Goal: Information Seeking & Learning: Learn about a topic

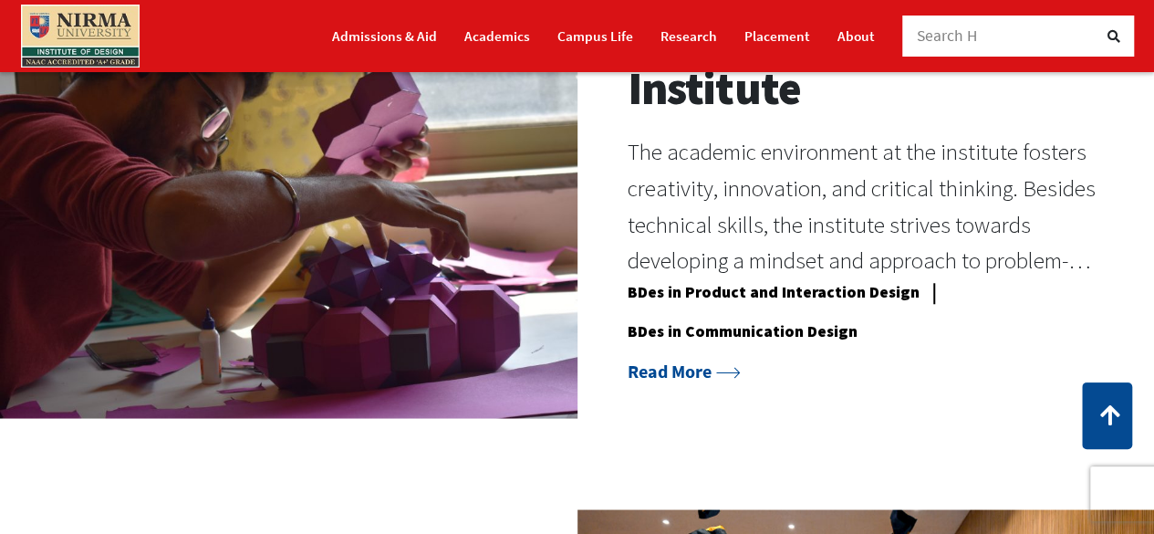
scroll to position [1408, 0]
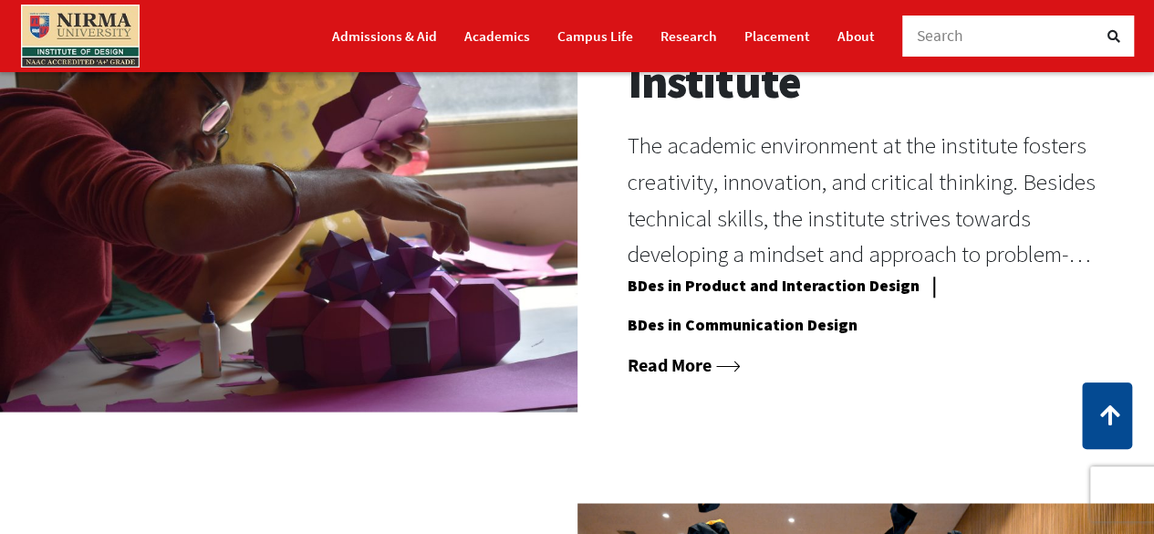
click at [691, 366] on link "Read More" at bounding box center [684, 363] width 113 height 23
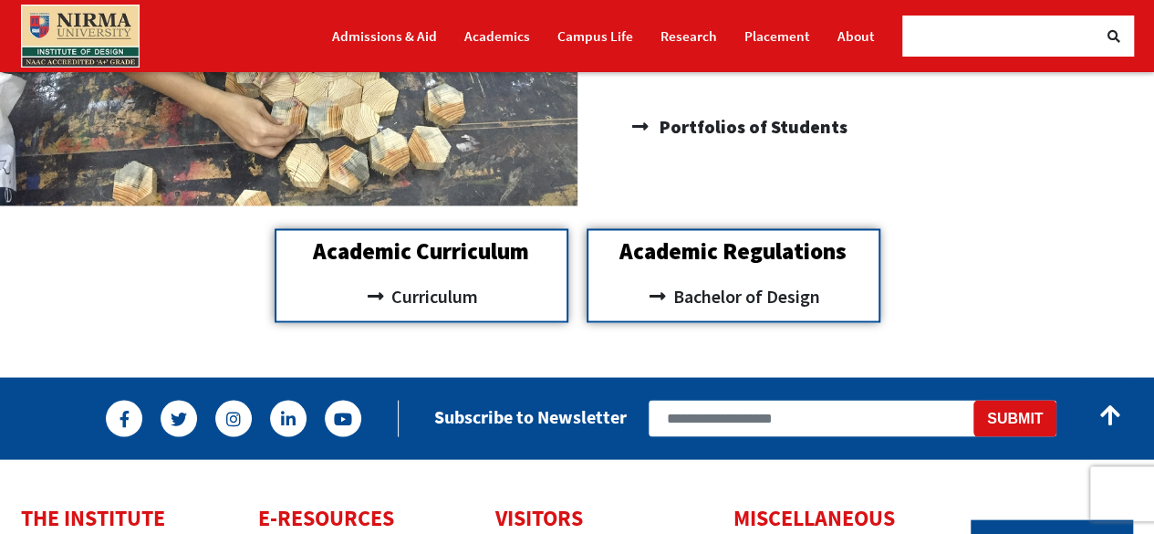
scroll to position [1593, 0]
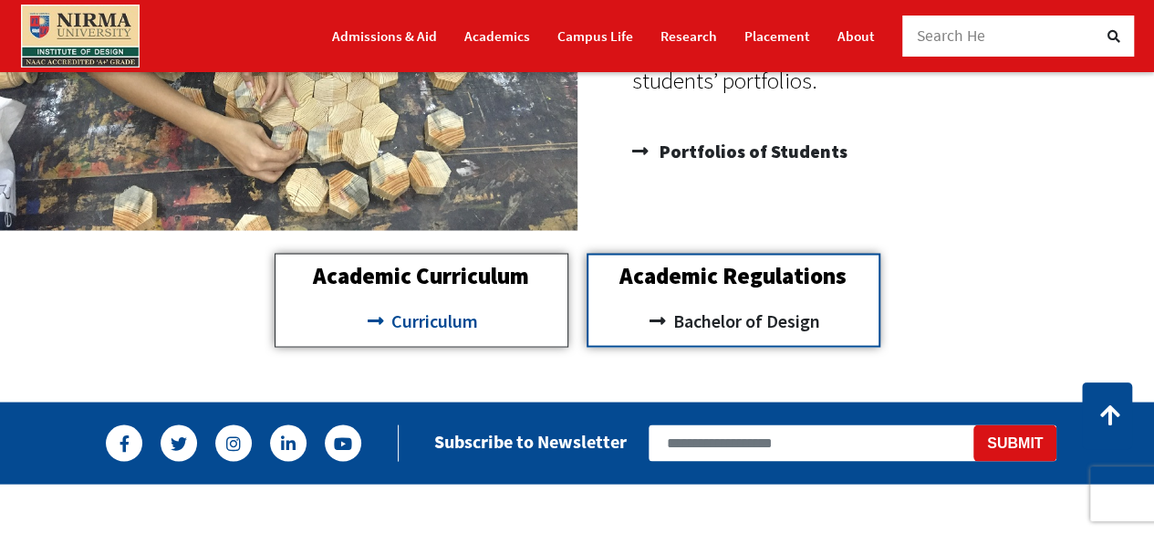
click at [416, 321] on span "Curriculum" at bounding box center [432, 320] width 91 height 31
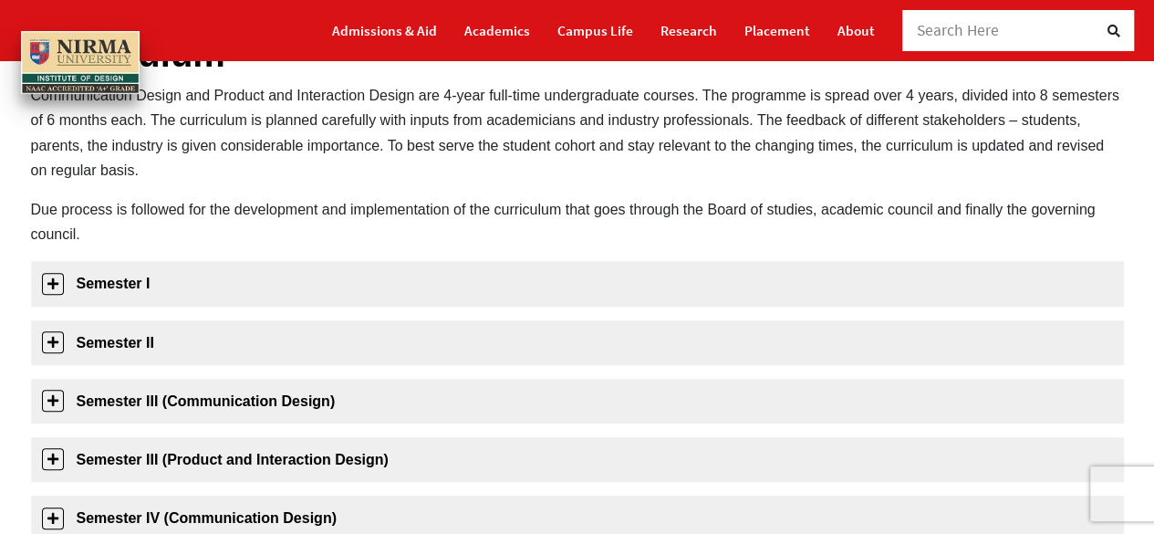
scroll to position [189, 0]
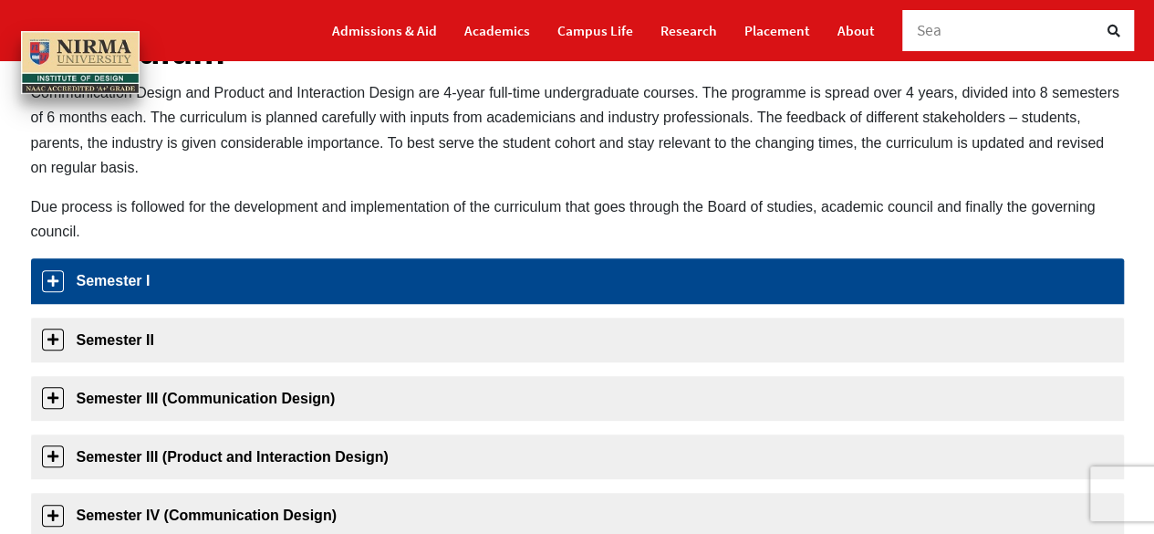
click at [45, 280] on link "Semester I" at bounding box center [577, 280] width 1093 height 45
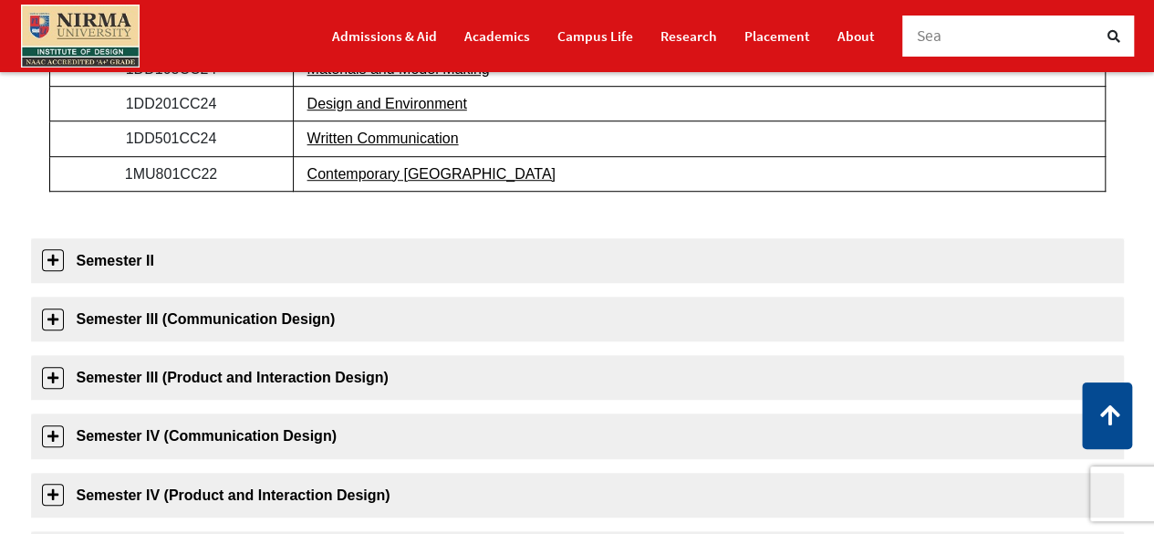
scroll to position [561, 0]
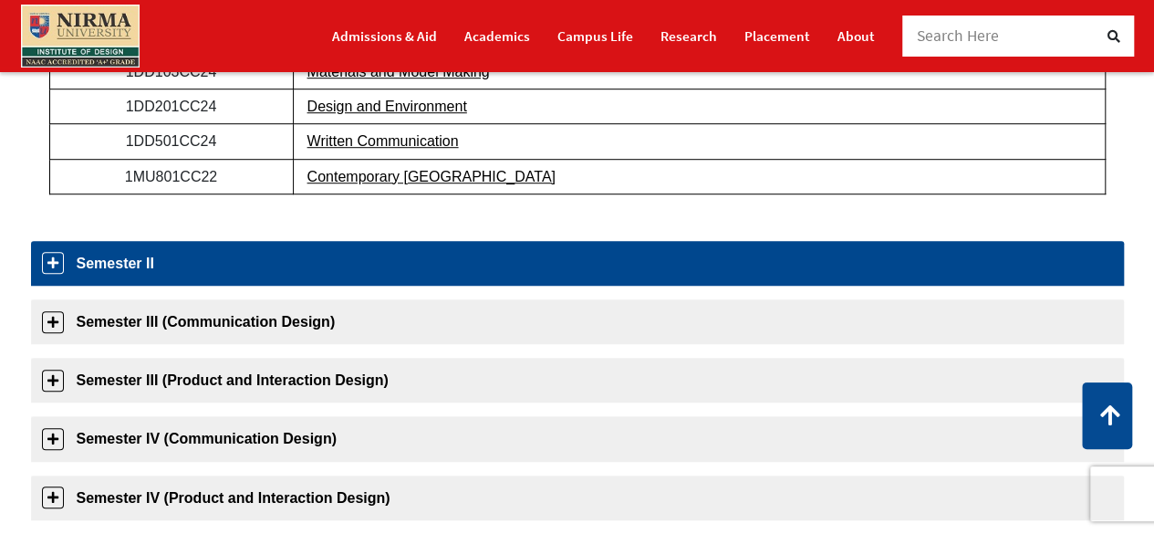
click at [47, 257] on link "Semester II" at bounding box center [577, 263] width 1093 height 45
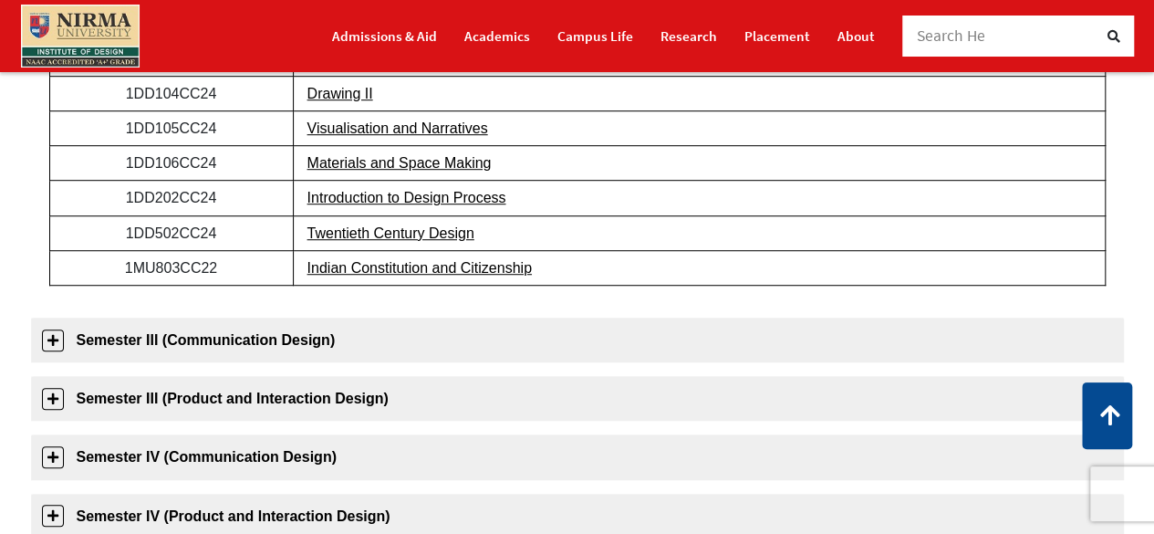
scroll to position [573, 0]
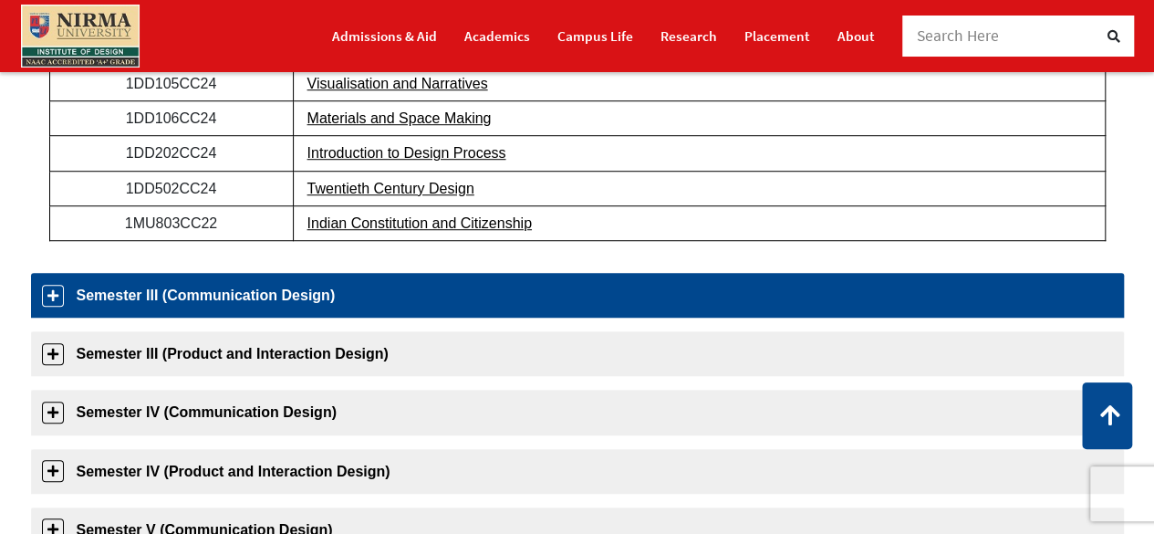
click at [43, 289] on link "Semester III (Communication Design)" at bounding box center [577, 295] width 1093 height 45
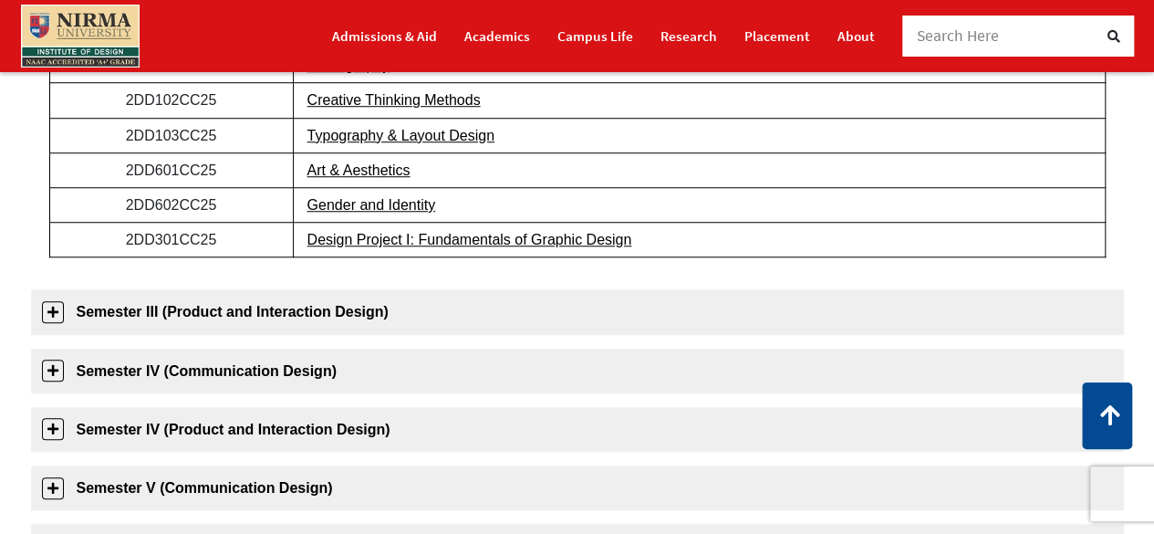
scroll to position [657, 0]
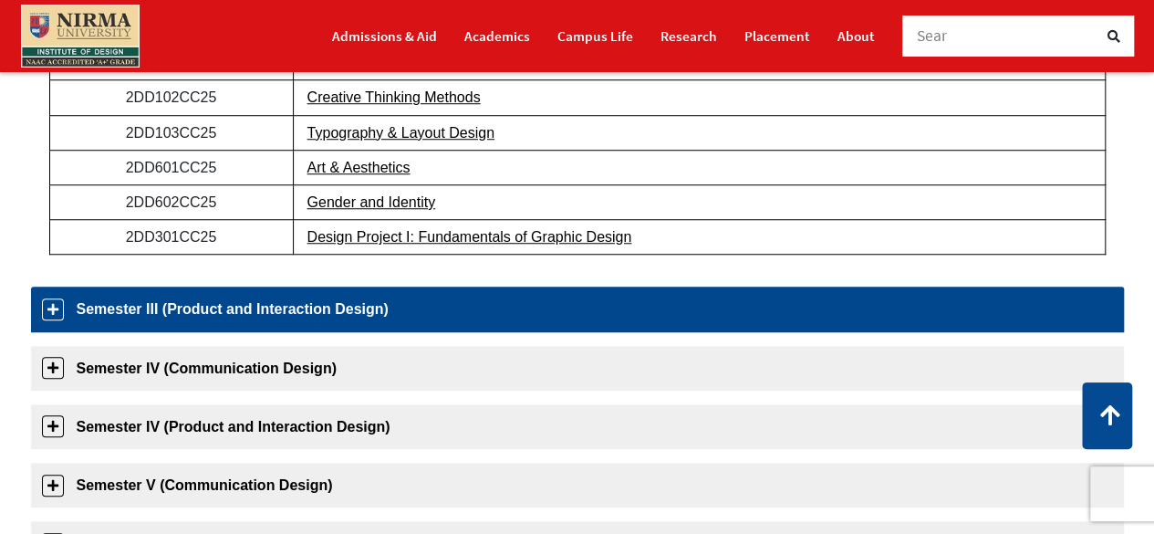
click at [54, 306] on link "Semester III (Product and Interaction Design)" at bounding box center [577, 308] width 1093 height 45
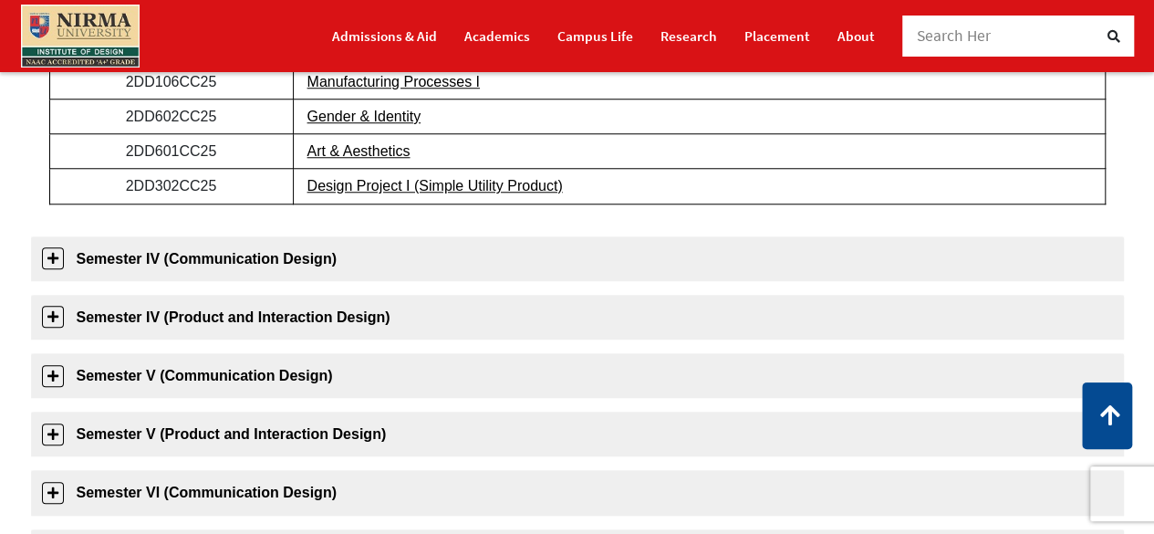
scroll to position [772, 0]
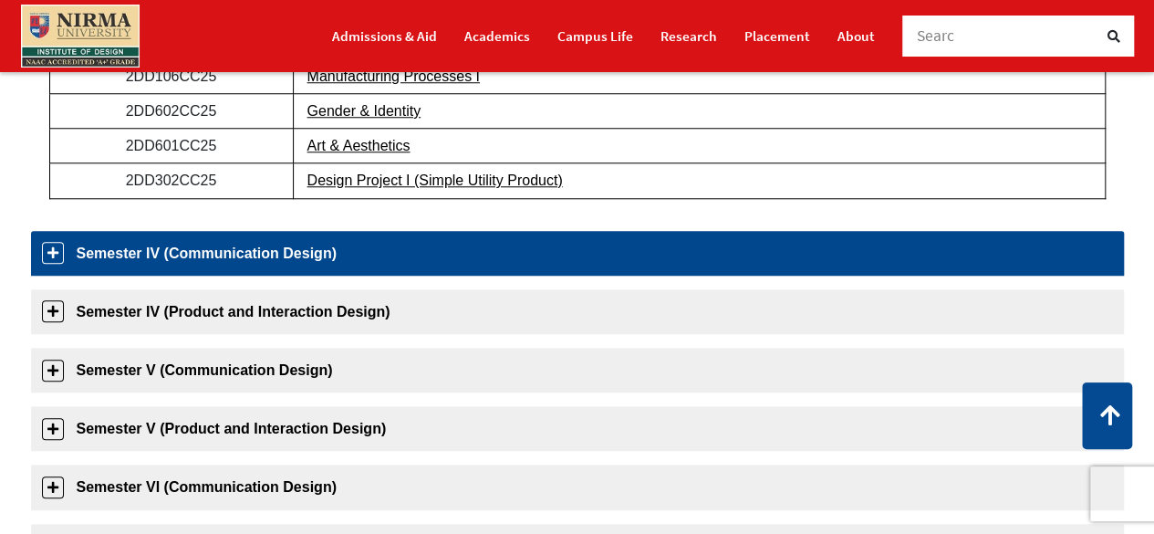
click at [44, 253] on link "Semester IV (Communication Design)" at bounding box center [577, 253] width 1093 height 45
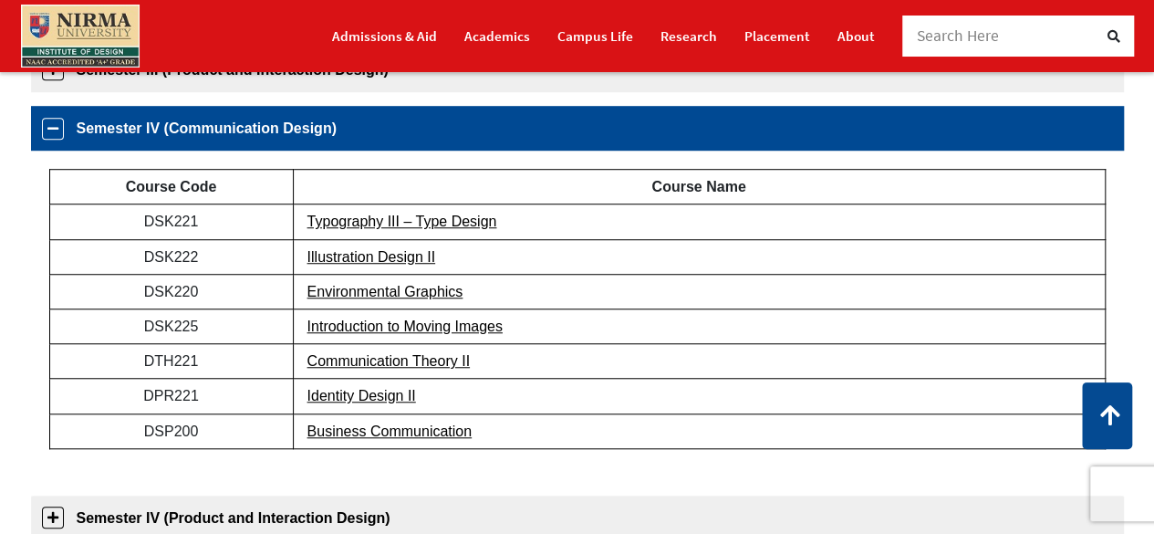
scroll to position [572, 0]
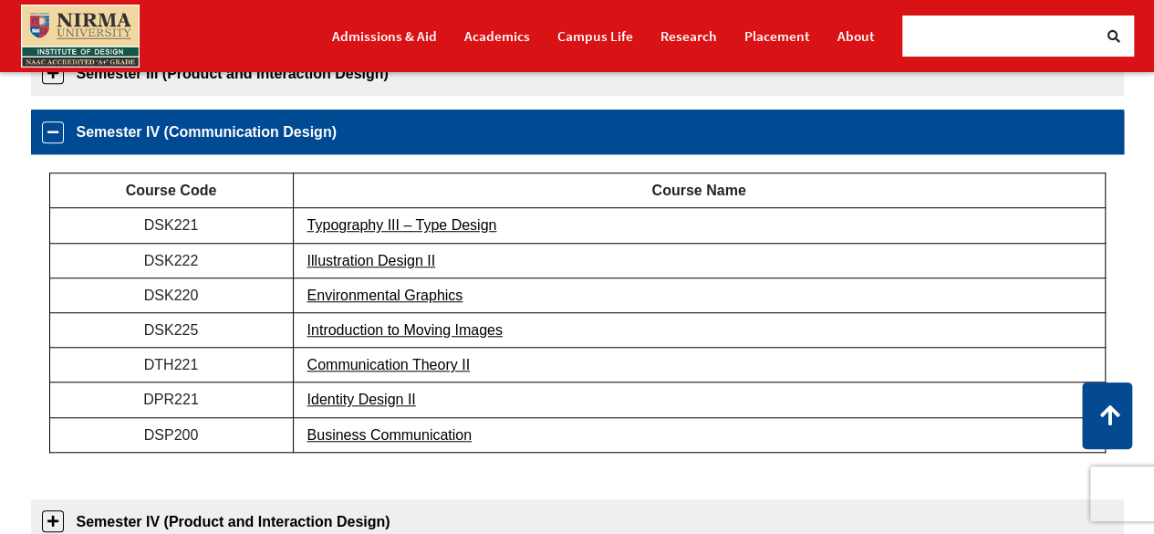
click at [51, 130] on link "Semester IV (Communication Design)" at bounding box center [577, 131] width 1093 height 45
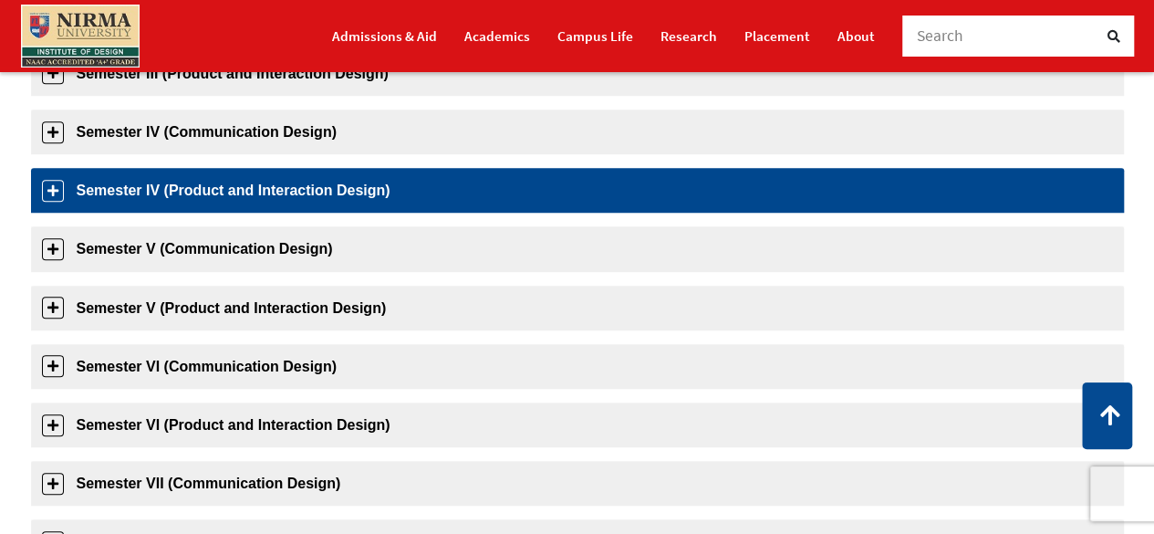
click at [57, 191] on link "Semester IV (Product and Interaction Design)" at bounding box center [577, 190] width 1093 height 45
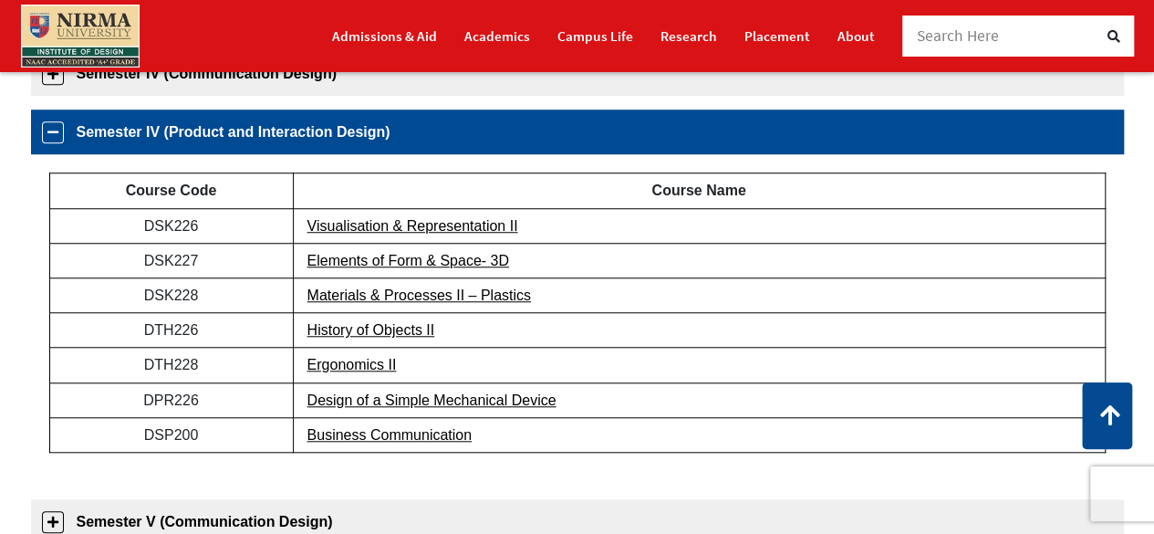
scroll to position [631, 0]
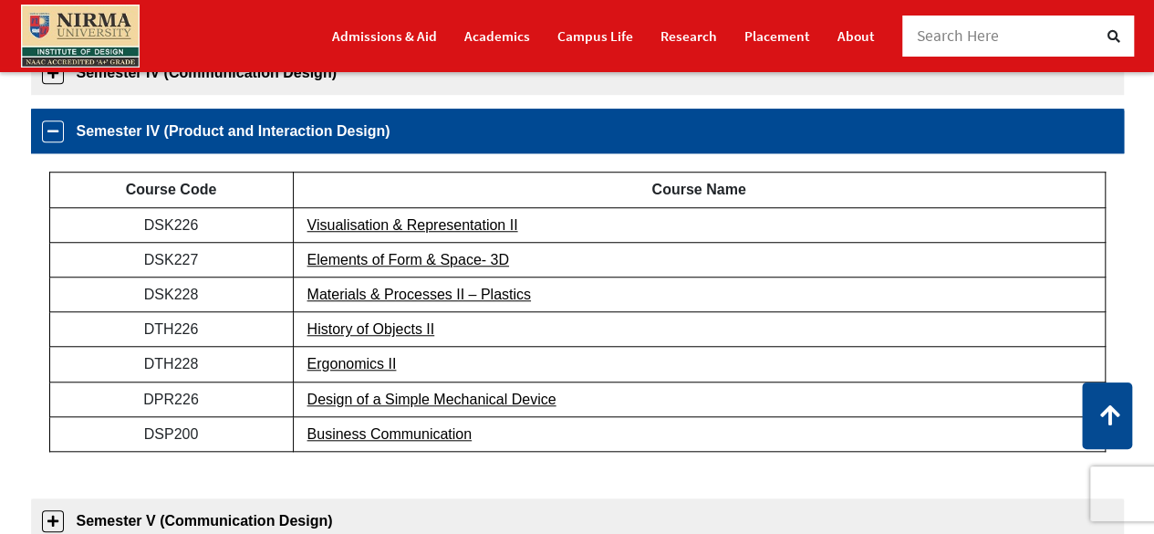
click at [52, 128] on link "Semester IV (Product and Interaction Design)" at bounding box center [577, 131] width 1093 height 45
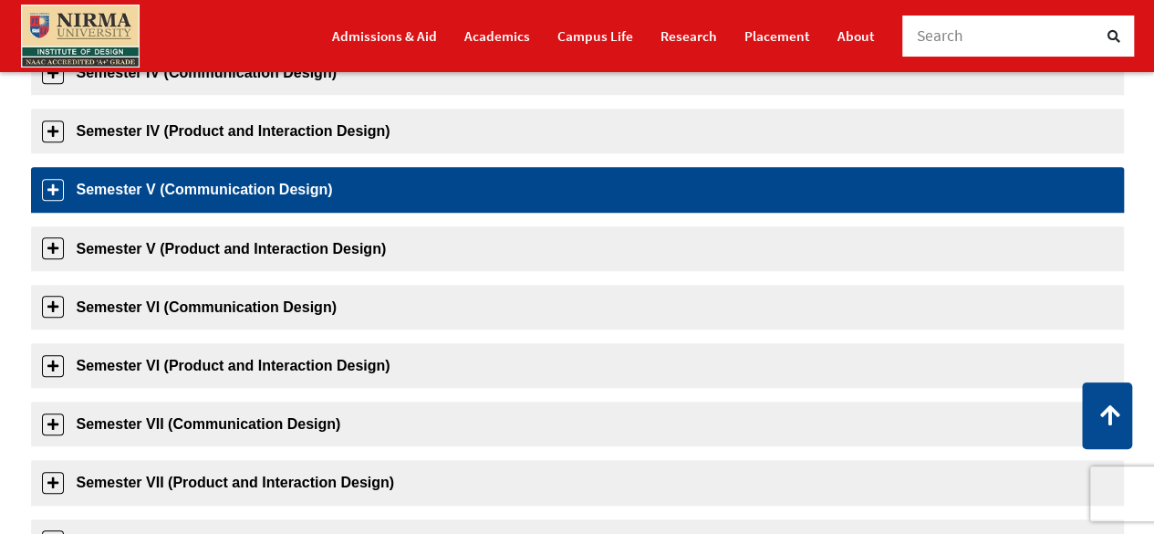
click at [55, 189] on link "Semester V (Communication Design)" at bounding box center [577, 189] width 1093 height 45
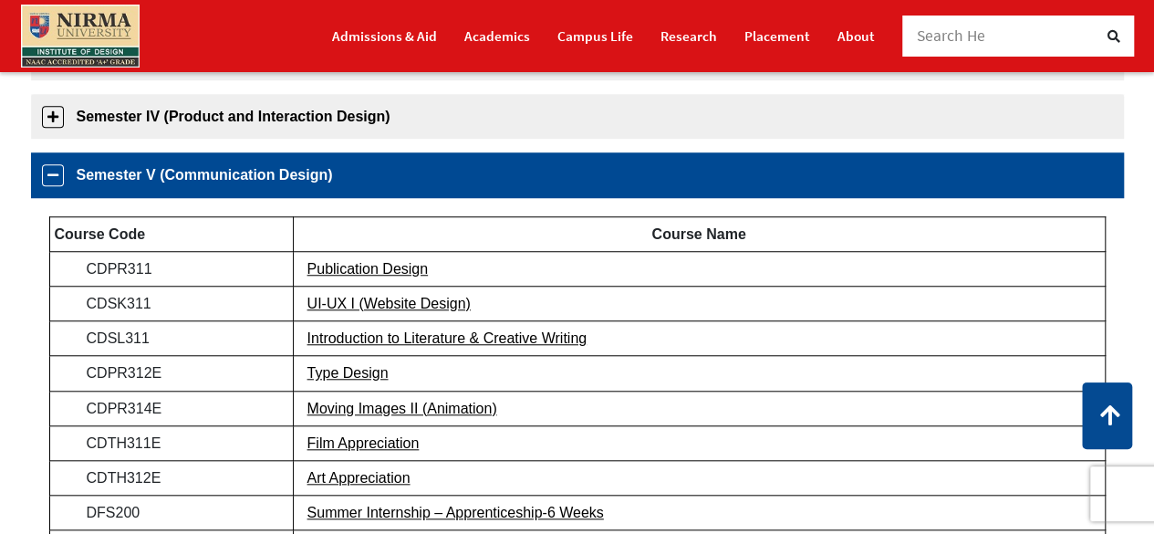
scroll to position [657, 0]
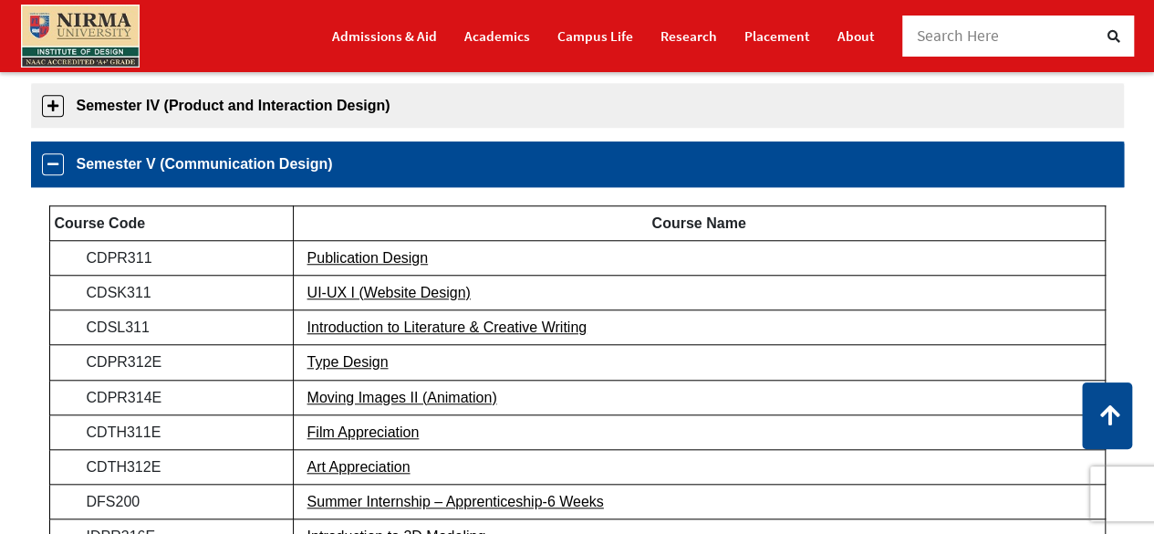
click at [45, 167] on link "Semester V (Communication Design)" at bounding box center [577, 163] width 1093 height 45
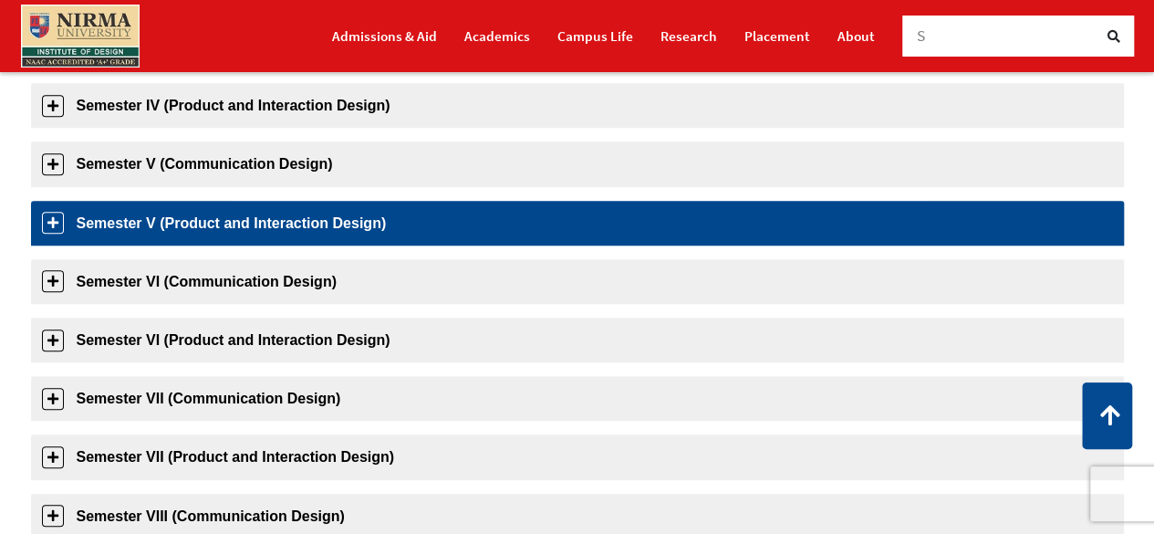
click at [46, 224] on link "Semester V (Product and Interaction Design)" at bounding box center [577, 223] width 1093 height 45
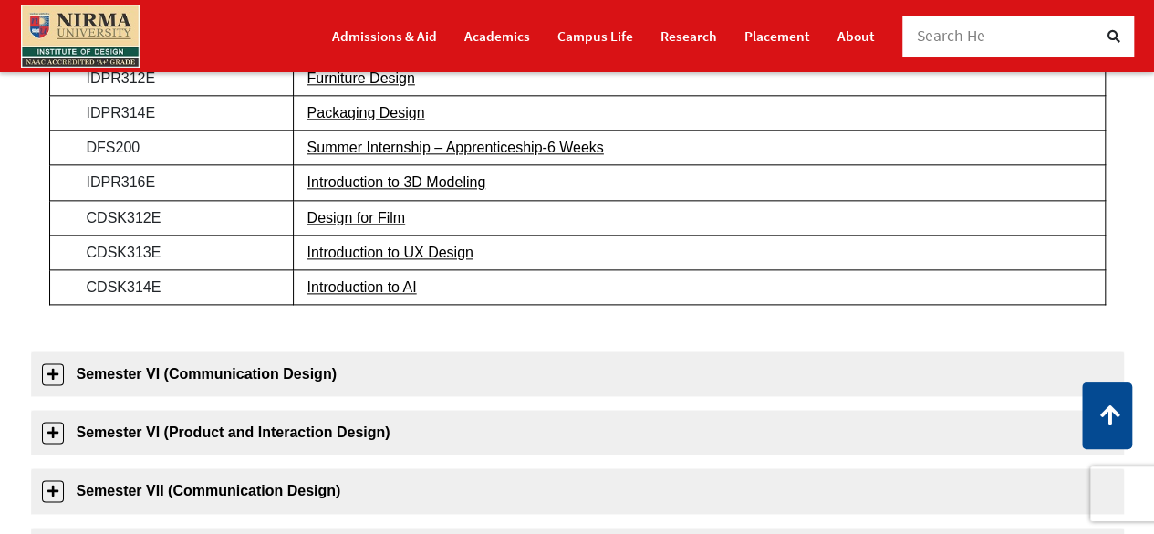
scroll to position [1049, 0]
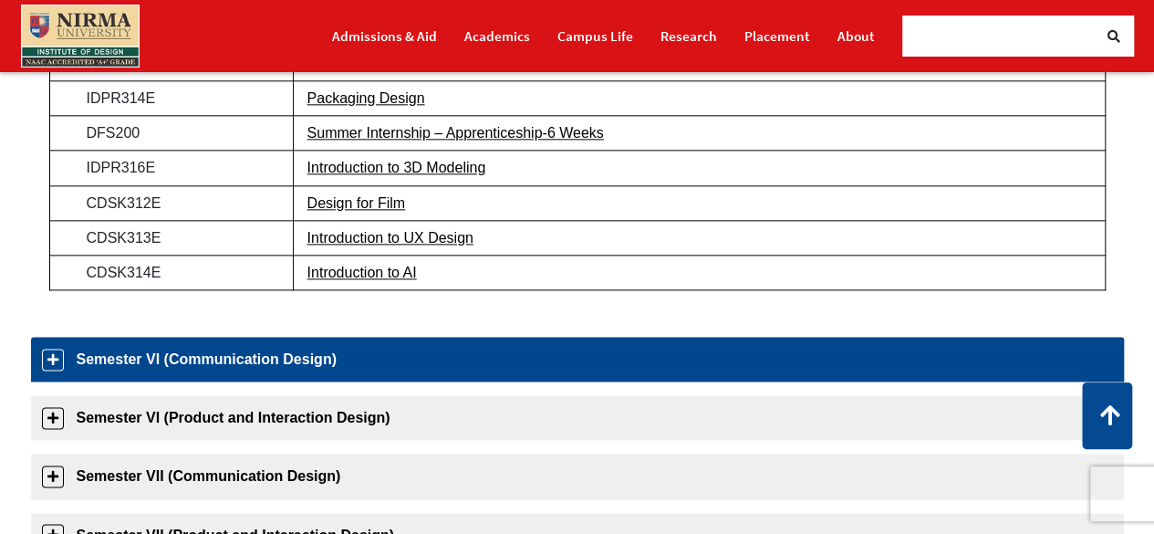
click at [52, 353] on link "Semester VI (Communication Design)" at bounding box center [577, 359] width 1093 height 45
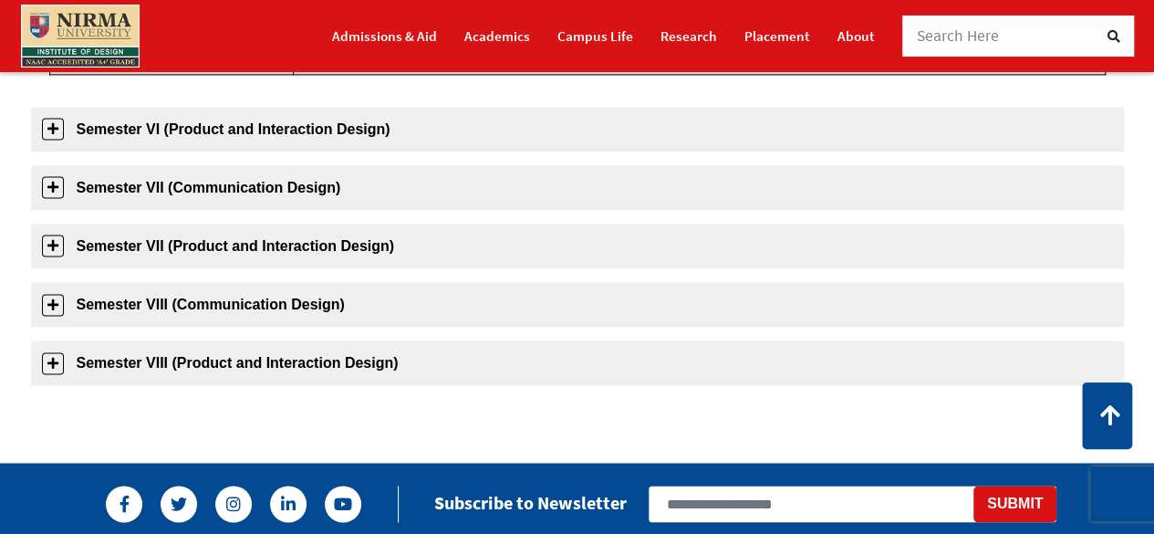
scroll to position [1182, 0]
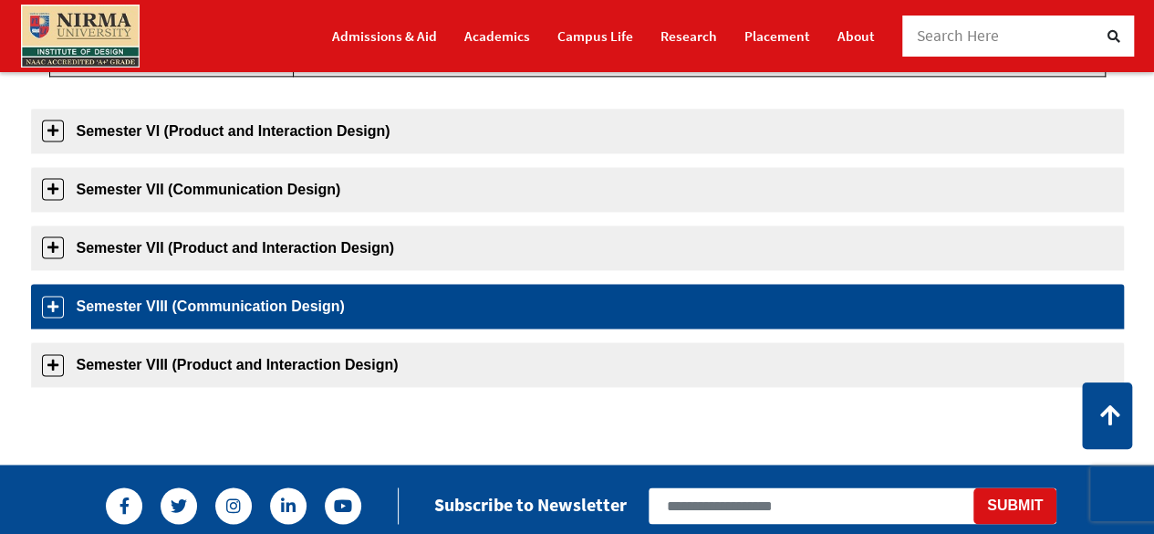
click at [49, 304] on link "Semester VIII (Communication Design)" at bounding box center [577, 306] width 1093 height 45
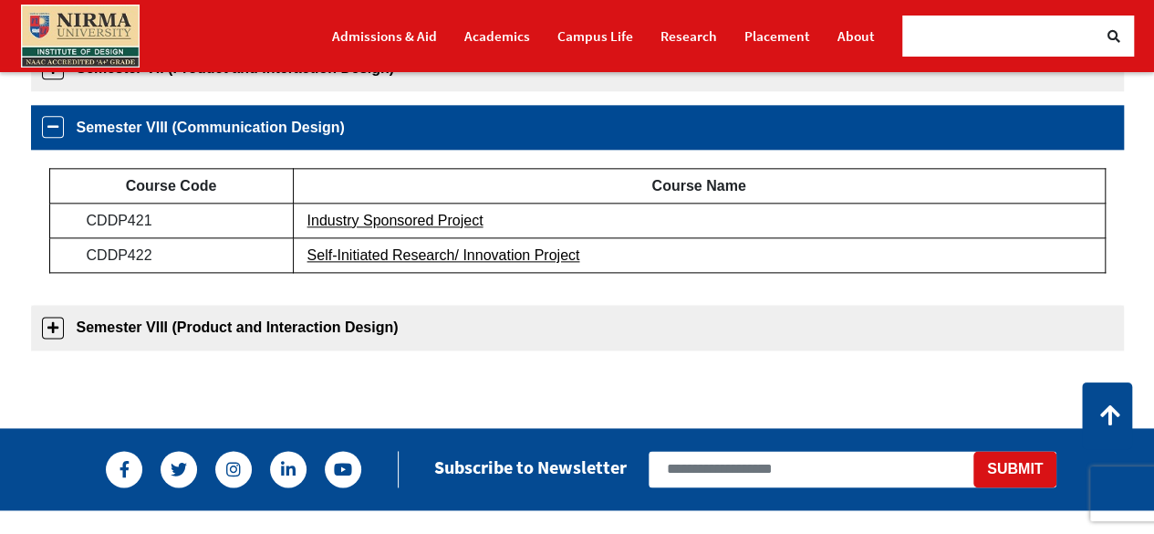
scroll to position [1041, 0]
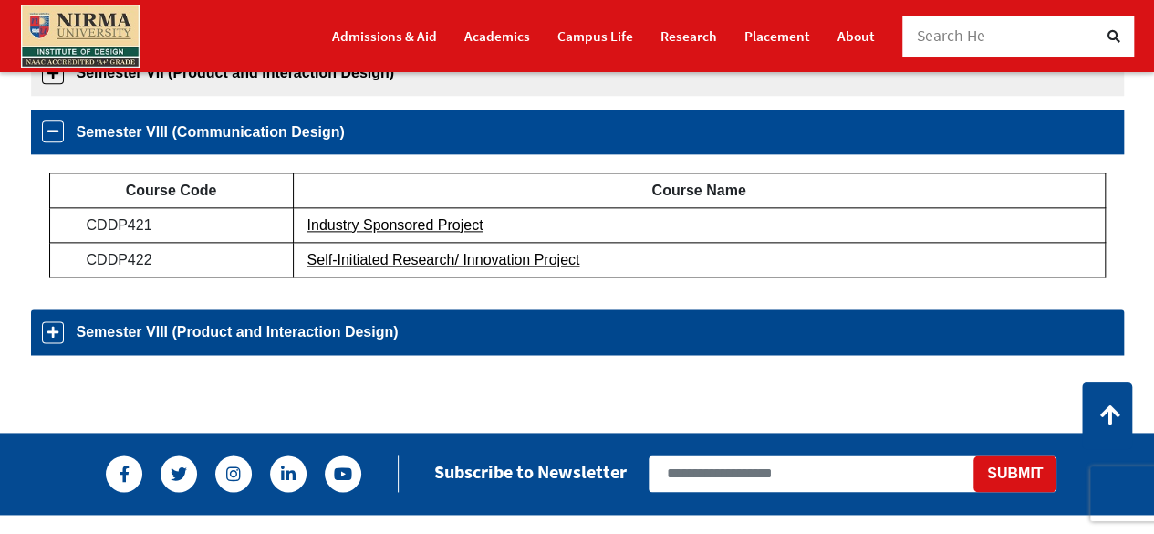
click at [54, 332] on link "Semester VIII (Product and Interaction Design)" at bounding box center [577, 331] width 1093 height 45
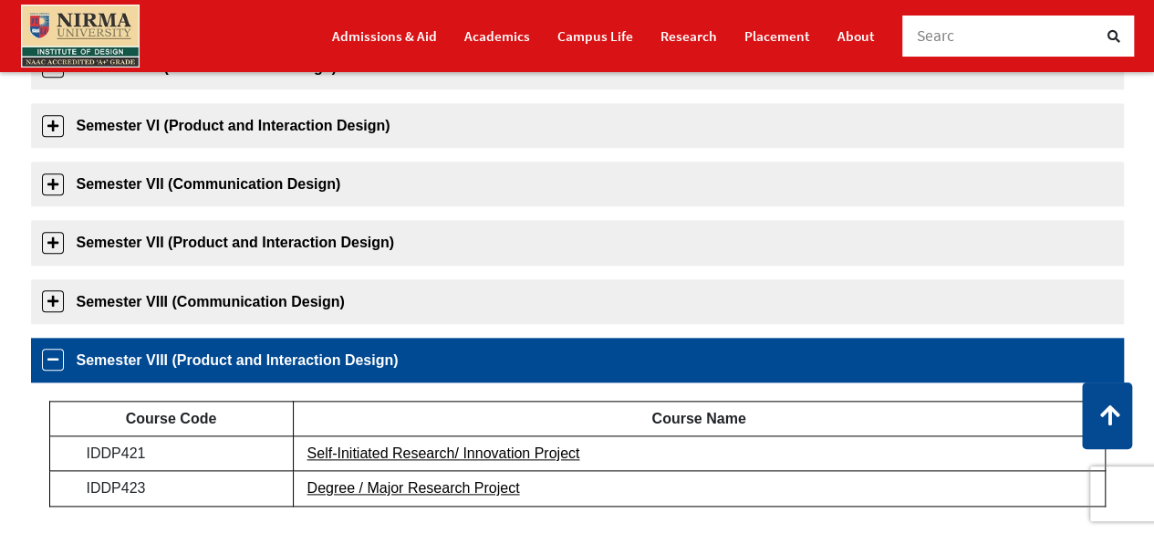
scroll to position [868, 0]
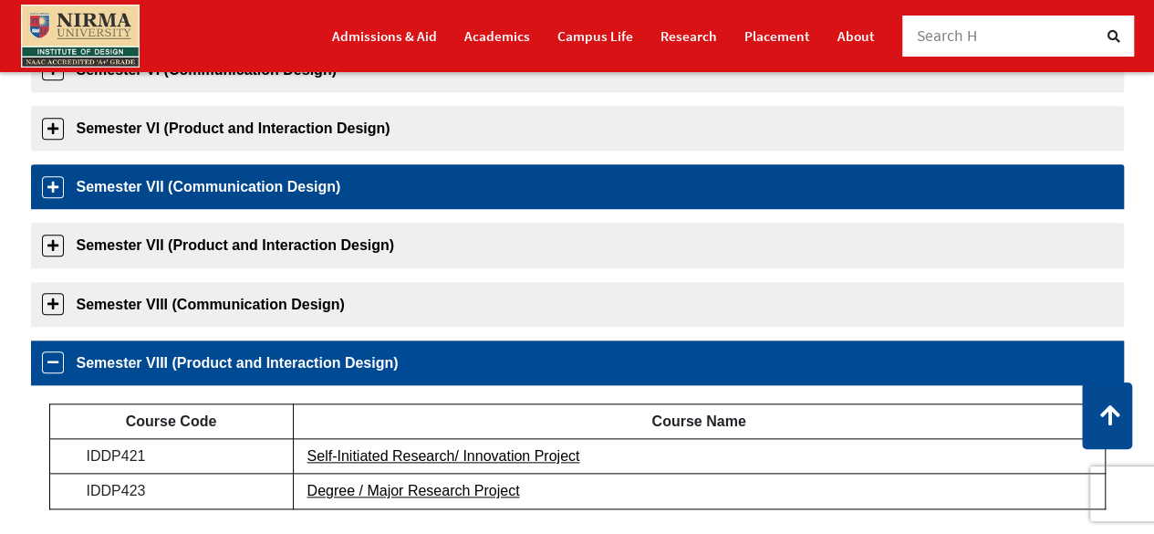
click at [48, 179] on link "Semester VII (Communication Design)" at bounding box center [577, 186] width 1093 height 45
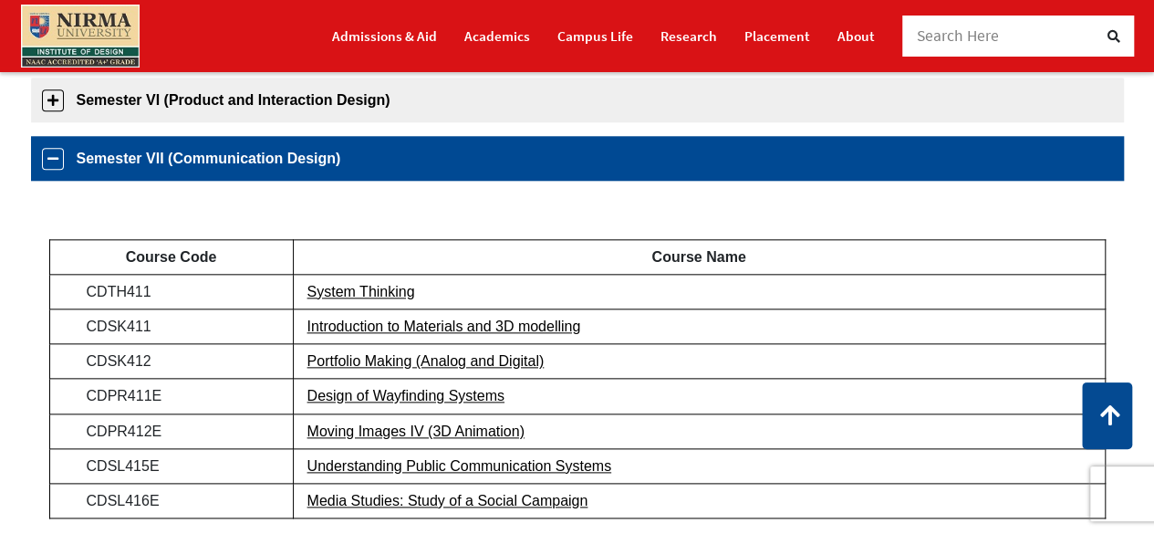
scroll to position [923, 0]
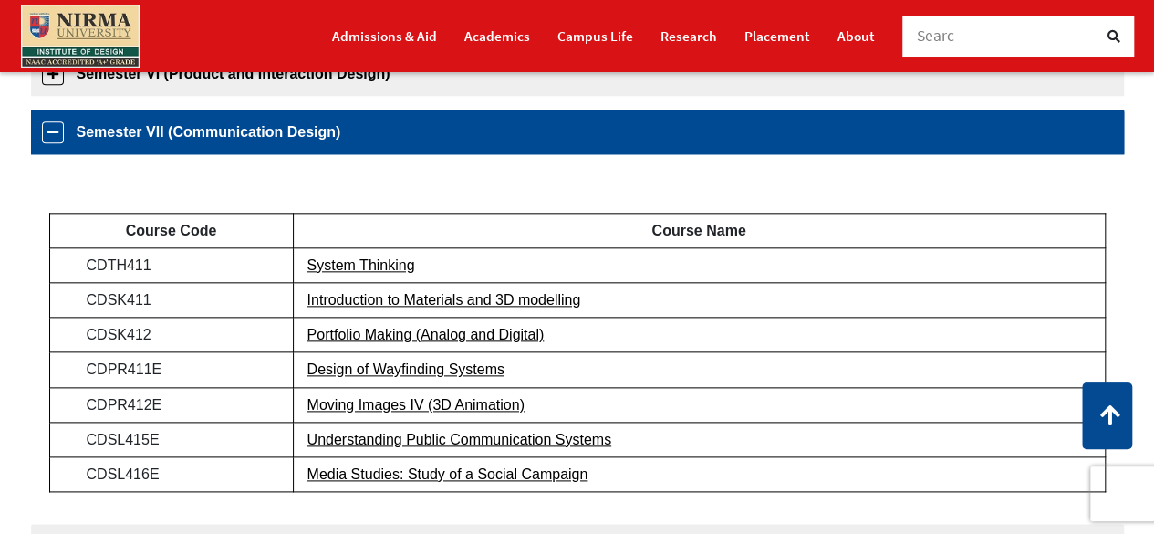
click at [53, 137] on link "Semester VII (Communication Design)" at bounding box center [577, 131] width 1093 height 45
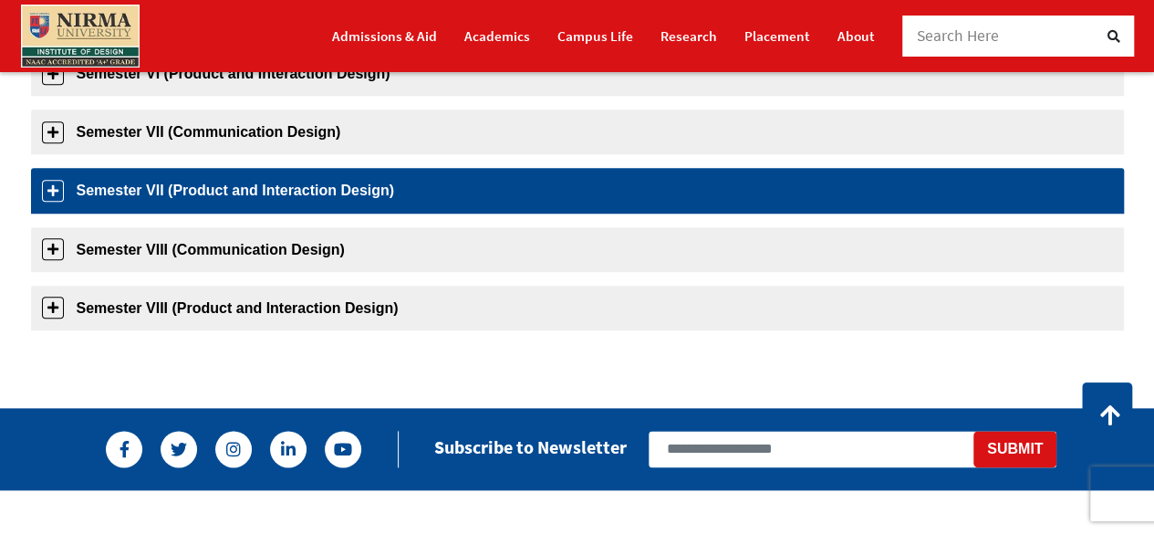
click at [51, 191] on link "Semester VII (Product and Interaction Design)" at bounding box center [577, 190] width 1093 height 45
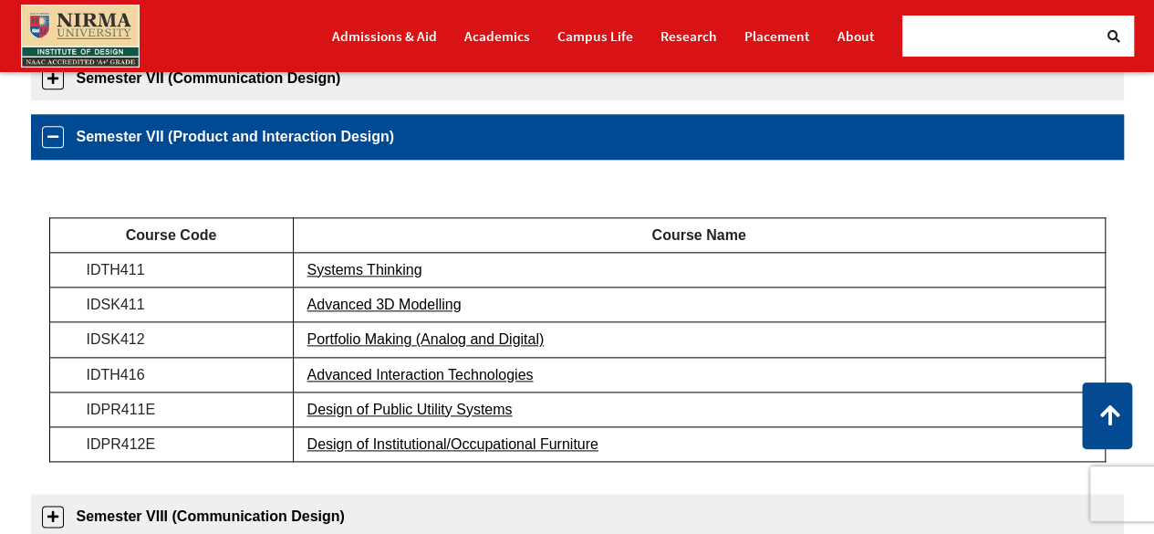
scroll to position [982, 0]
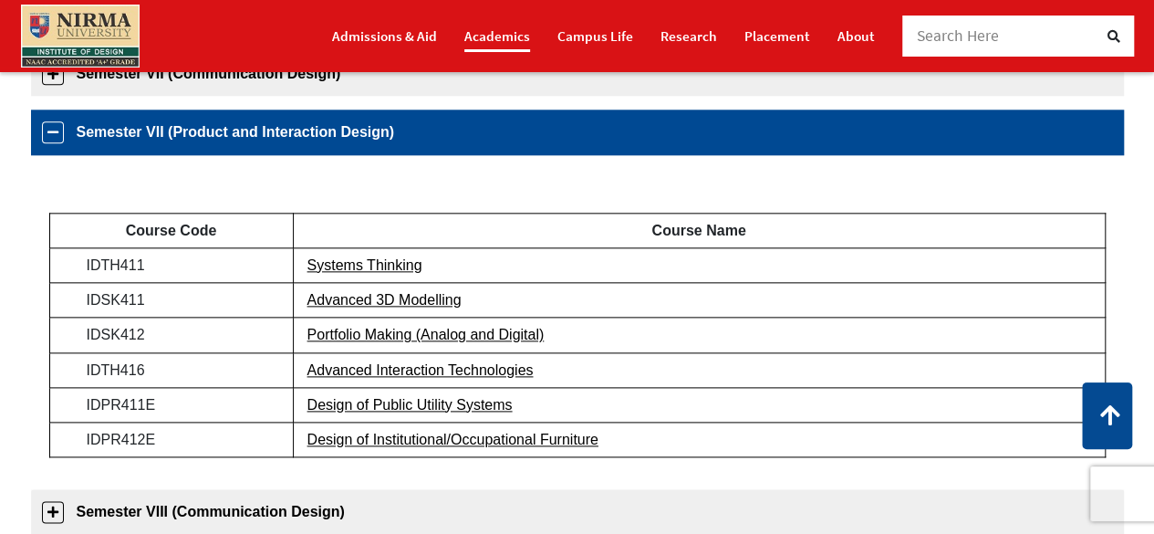
click at [496, 36] on link "Academics" at bounding box center [497, 36] width 66 height 32
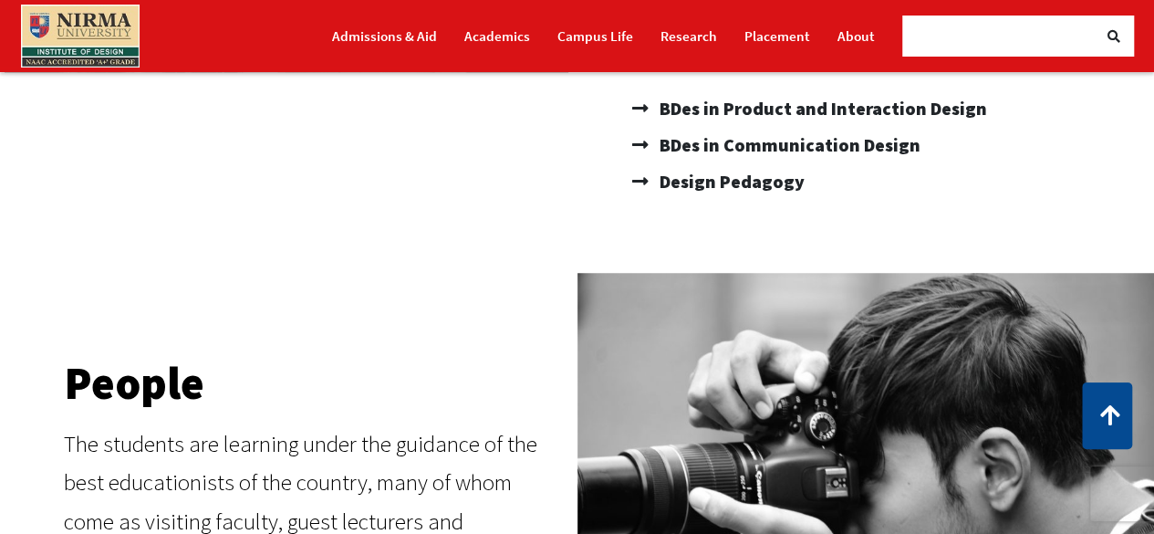
scroll to position [586, 0]
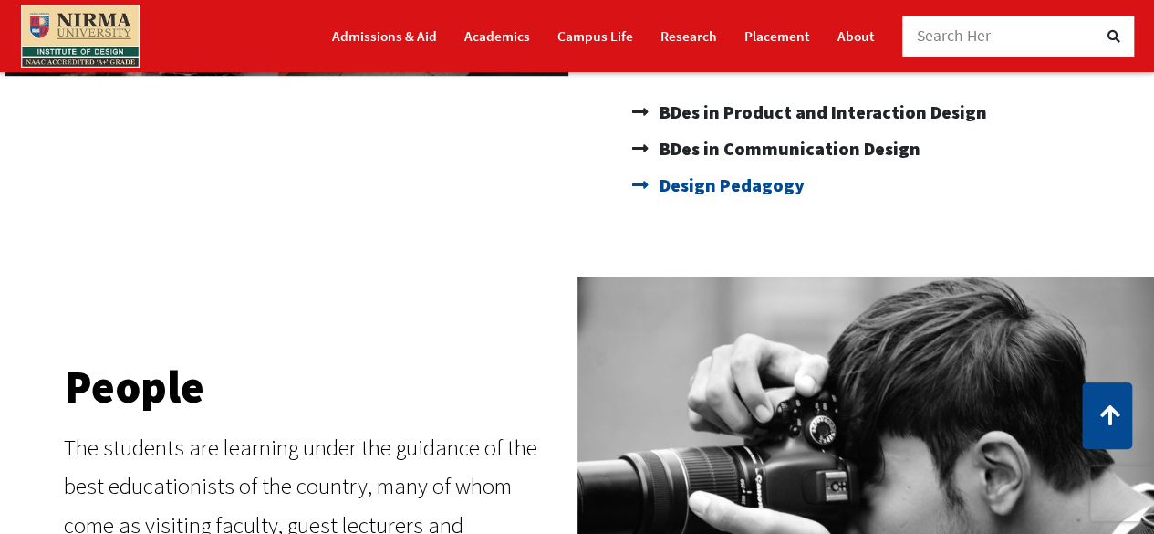
click at [742, 185] on span "Design Pedagogy" at bounding box center [730, 185] width 150 height 36
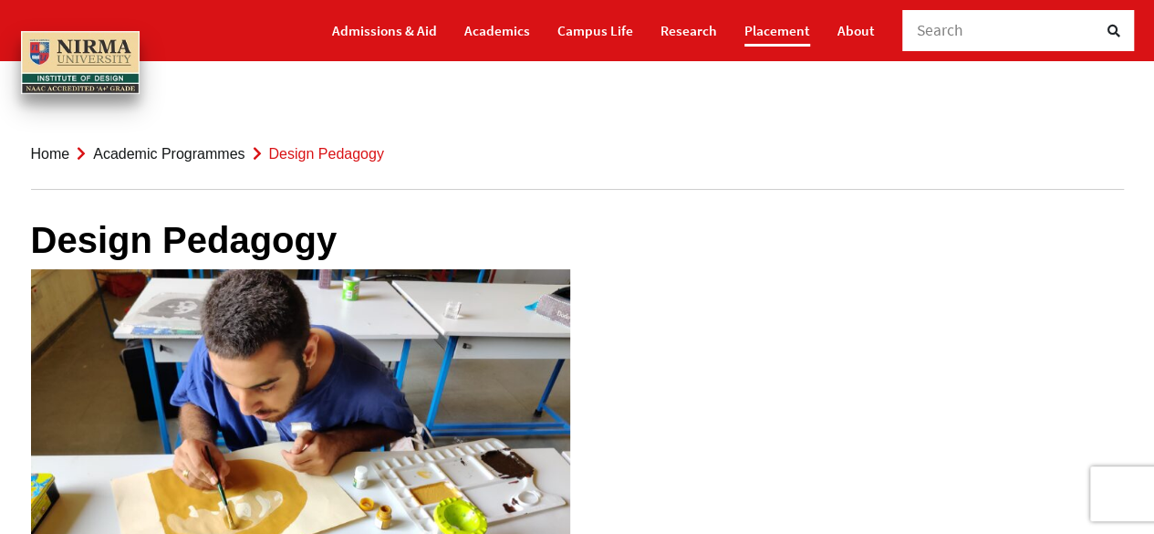
click at [774, 34] on link "Placement" at bounding box center [777, 31] width 66 height 32
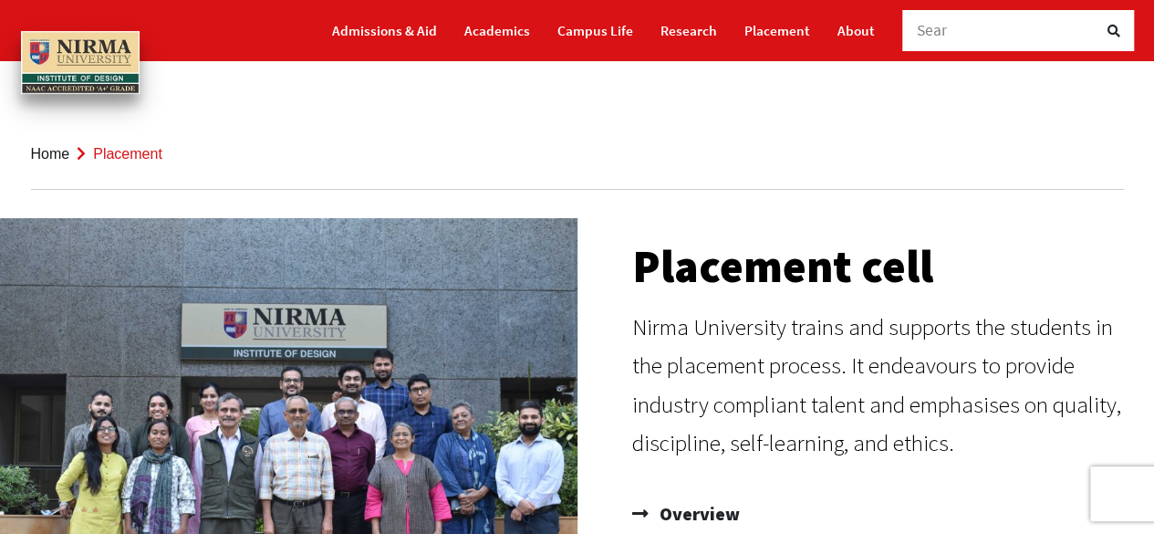
drag, startPoint x: 1153, startPoint y: 68, endPoint x: 1142, endPoint y: 120, distance: 52.2
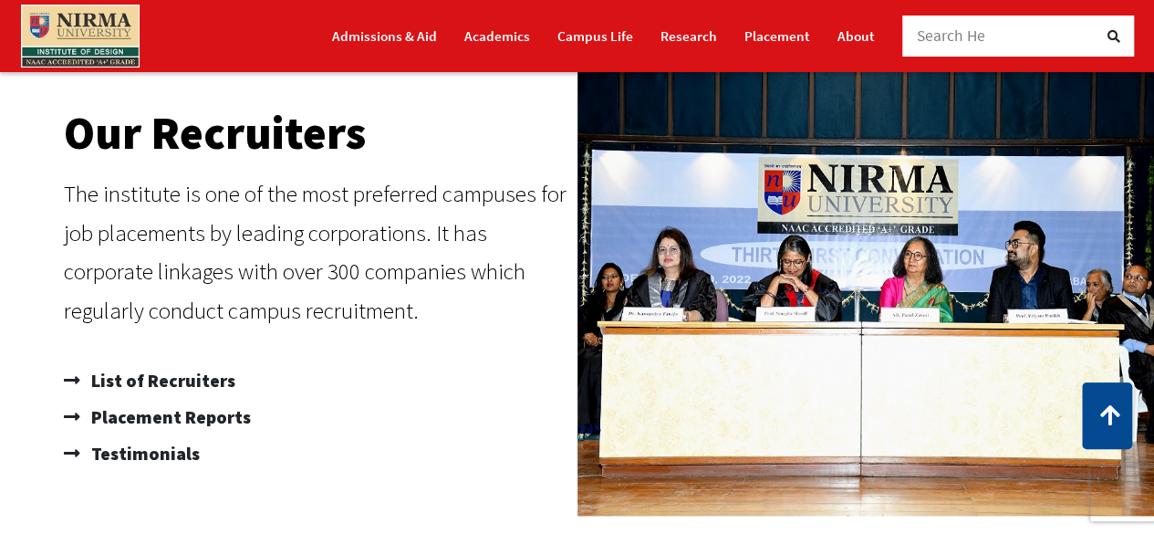
scroll to position [976, 0]
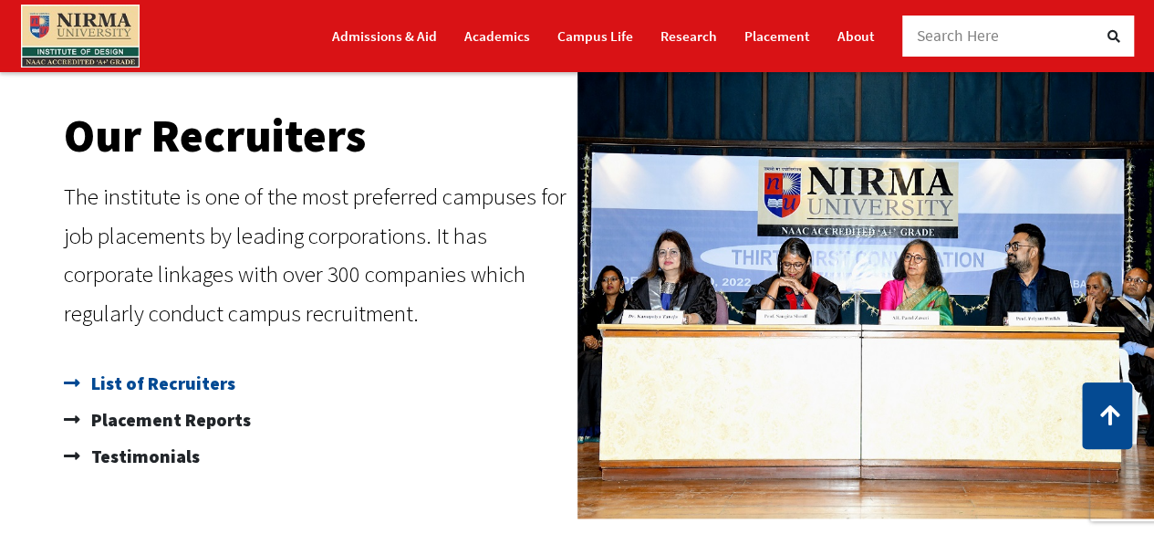
click at [121, 393] on span "List of Recruiters" at bounding box center [161, 383] width 149 height 36
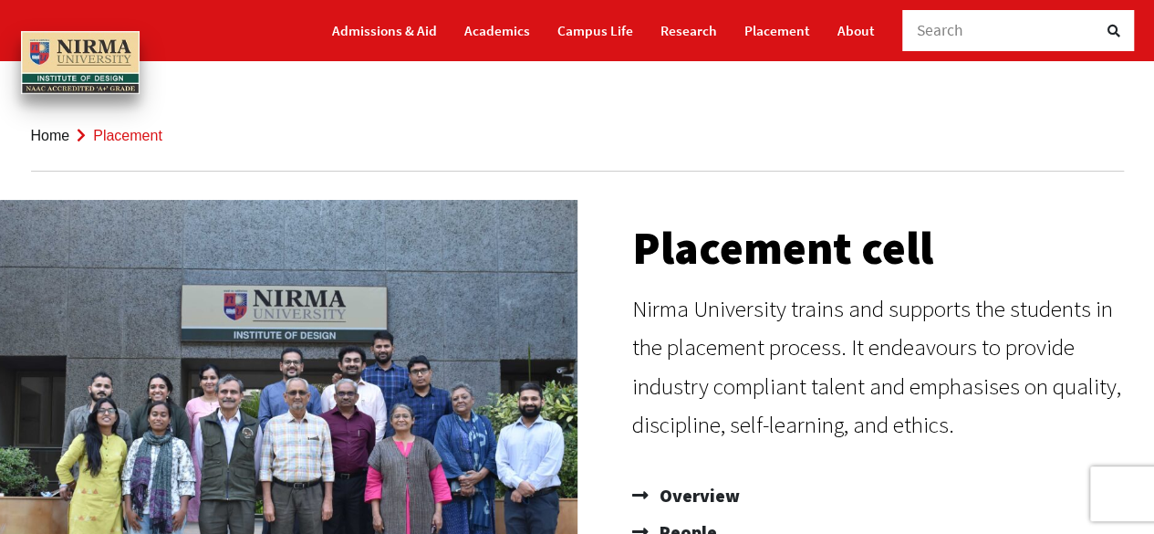
scroll to position [0, 0]
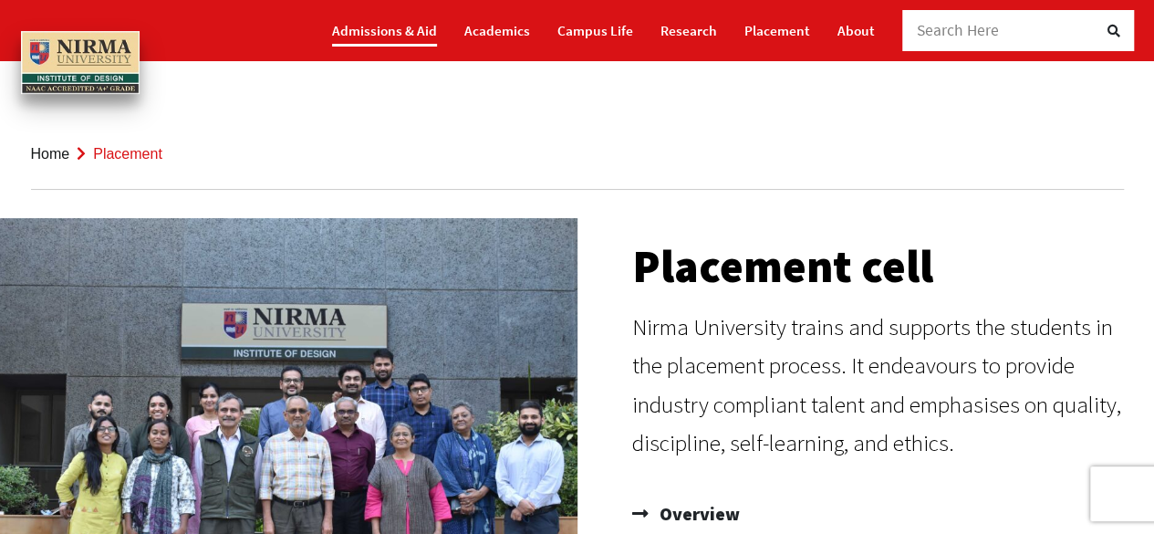
click at [393, 28] on link "Admissions & Aid" at bounding box center [384, 31] width 105 height 32
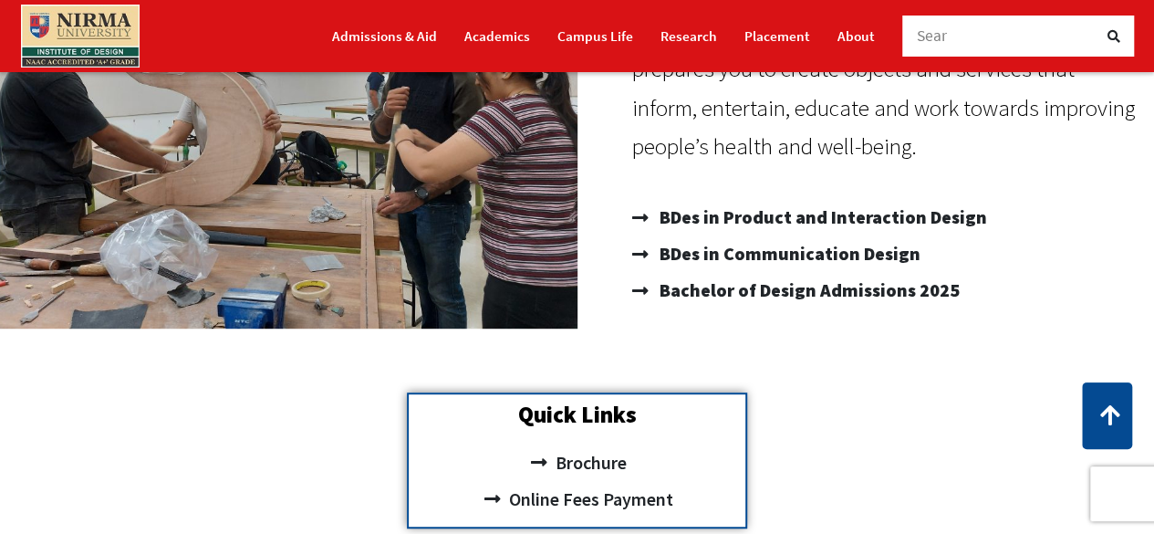
scroll to position [336, 0]
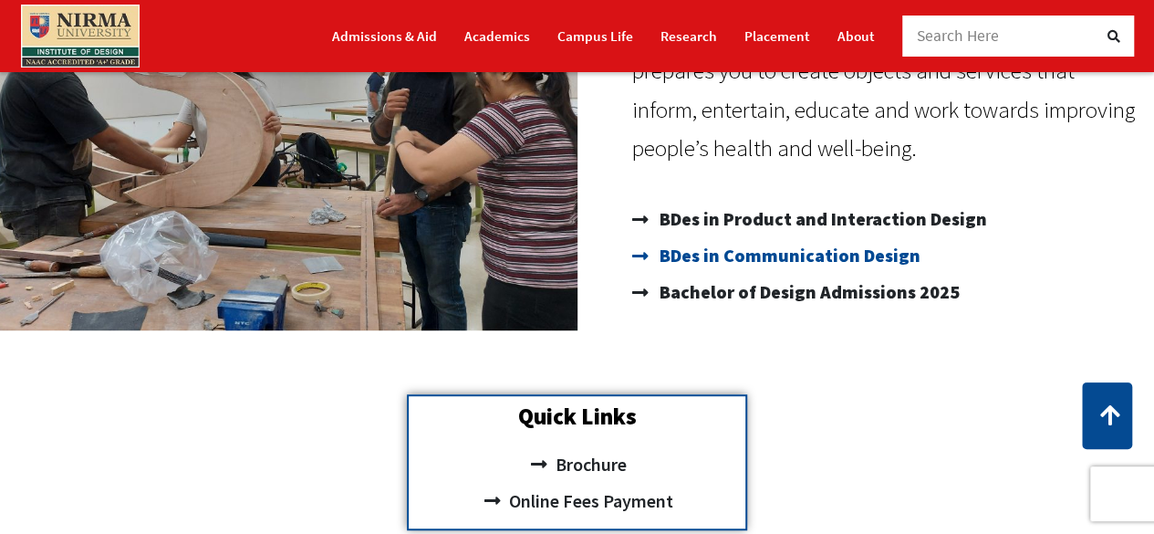
click at [728, 260] on span "BDes in Communication Design" at bounding box center [787, 255] width 265 height 36
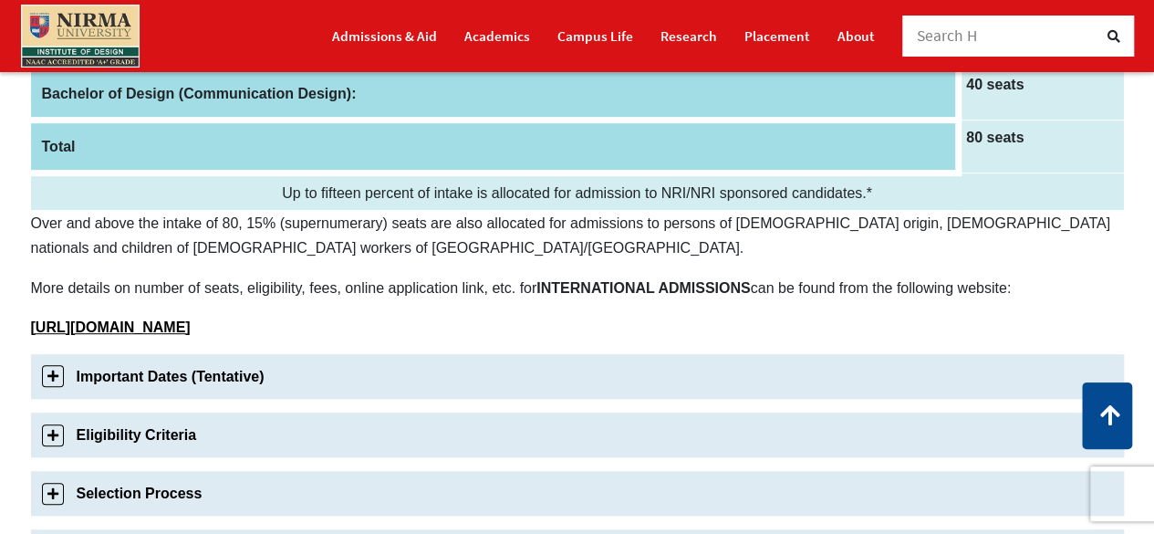
scroll to position [408, 0]
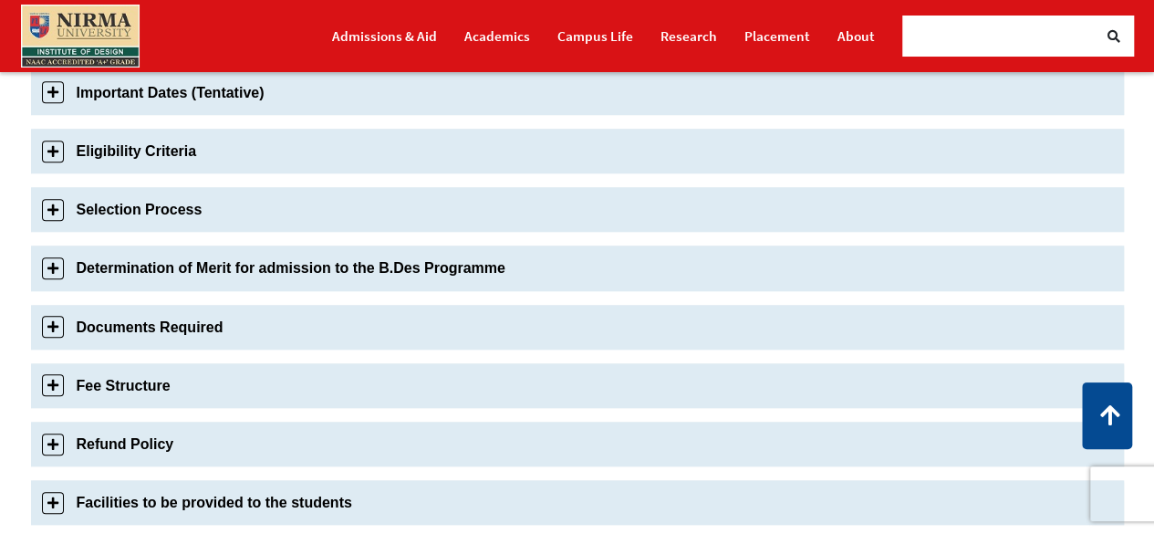
drag, startPoint x: 1160, startPoint y: 58, endPoint x: 1145, endPoint y: 213, distance: 154.9
click at [1145, 213] on html "Admissions & Aid Academics" at bounding box center [577, 453] width 1154 height 2269
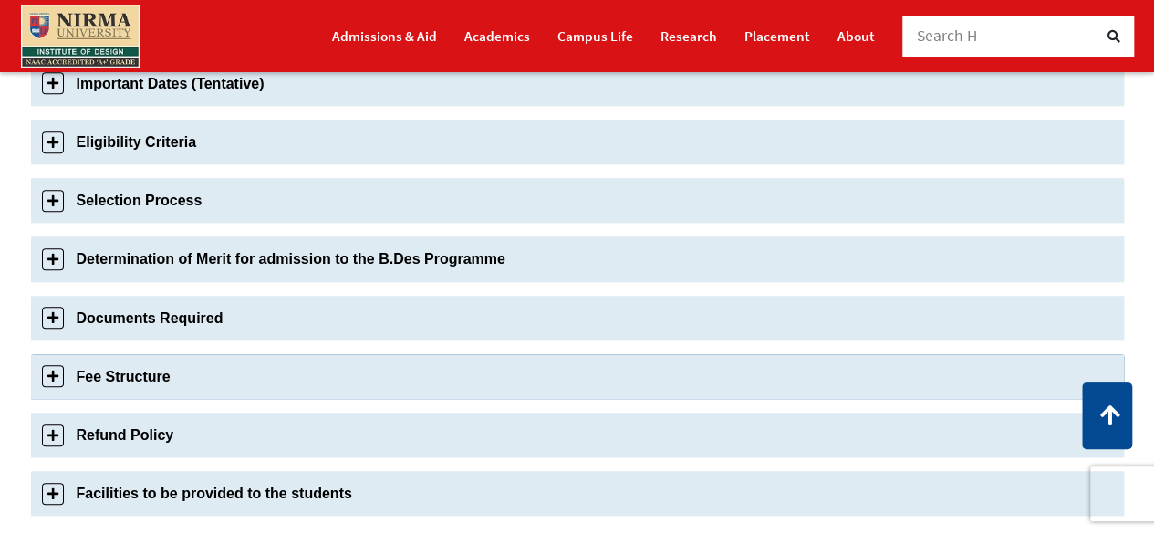
click at [54, 379] on link "Fee Structure" at bounding box center [577, 376] width 1093 height 45
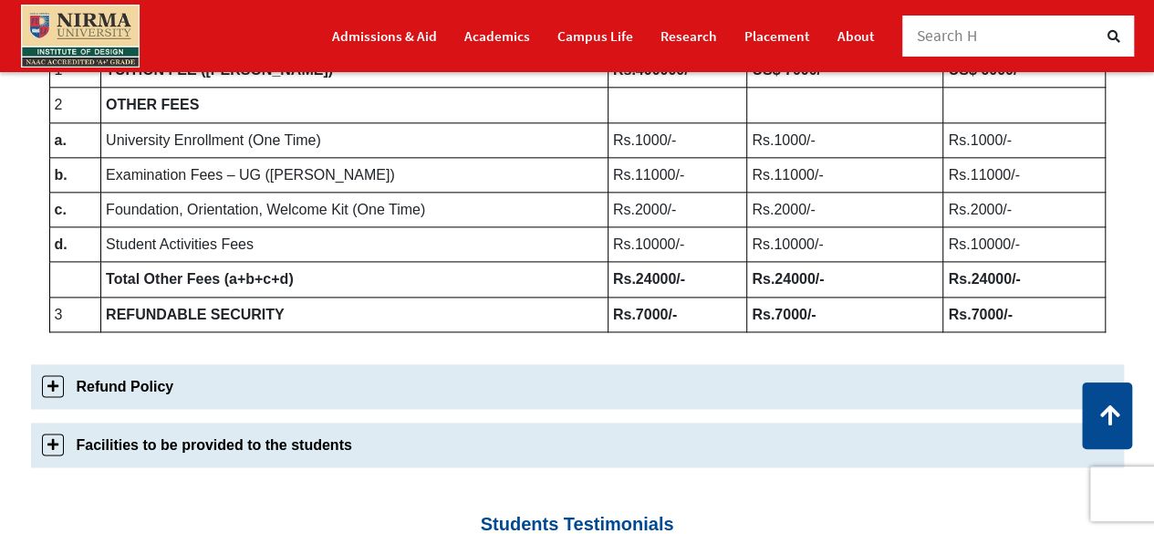
scroll to position [1124, 0]
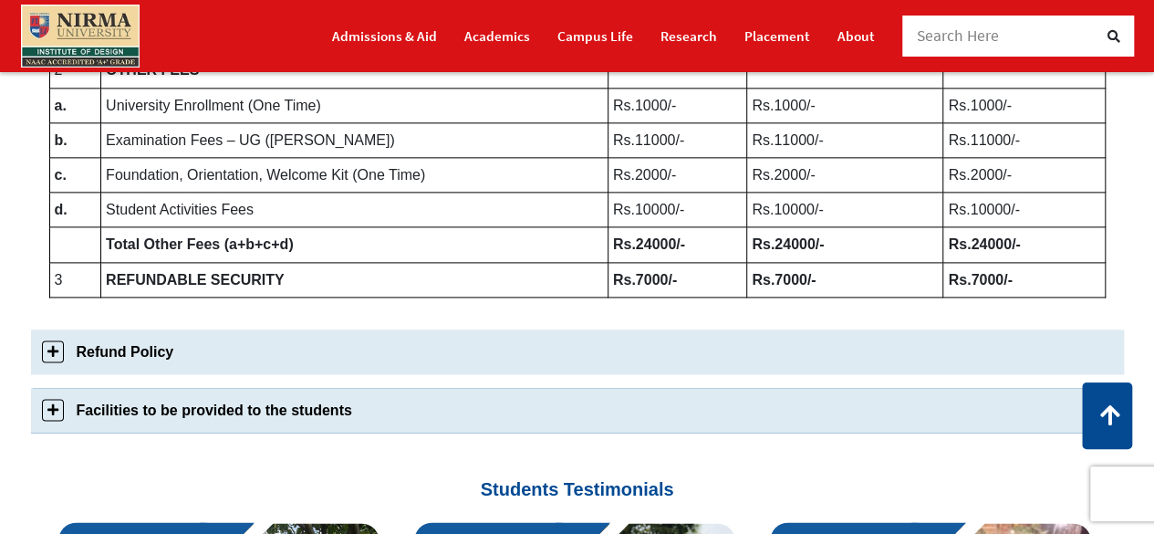
click at [61, 414] on link "Facilities to be provided to the students" at bounding box center [577, 410] width 1093 height 45
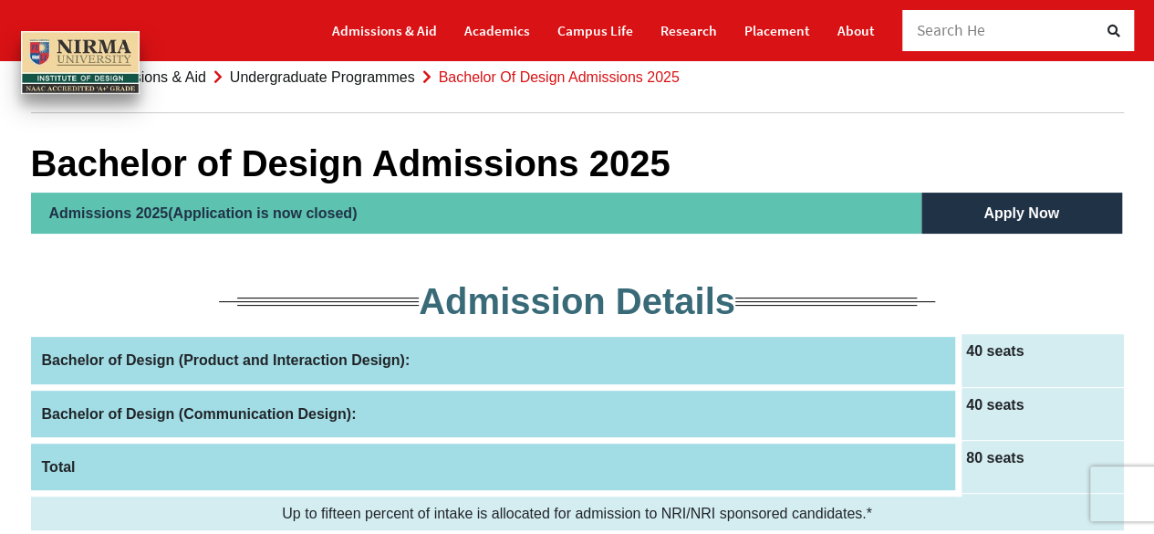
scroll to position [0, 0]
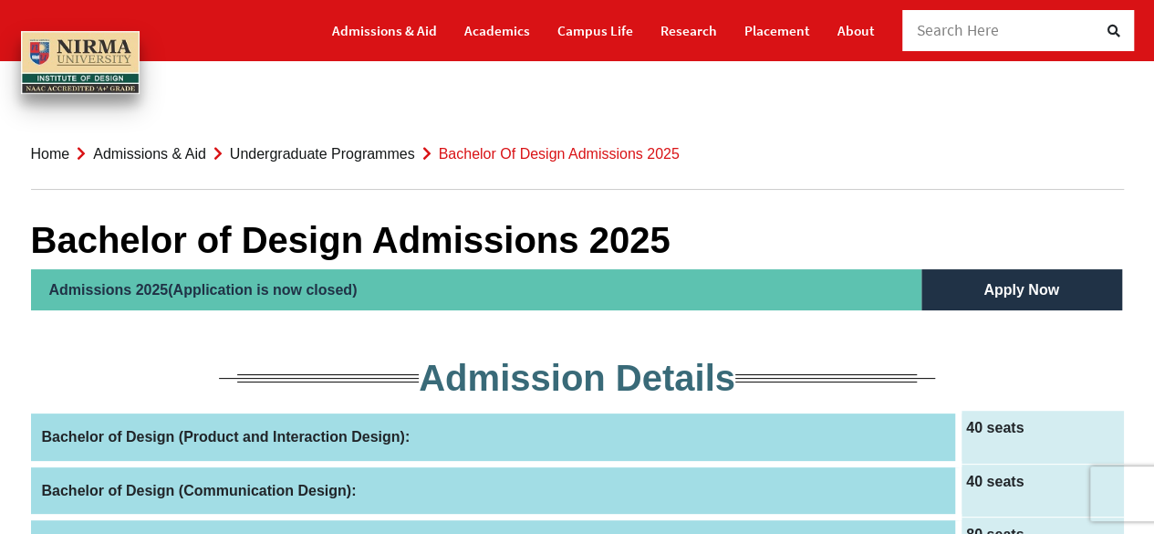
click at [51, 154] on link "Home" at bounding box center [50, 154] width 39 height 16
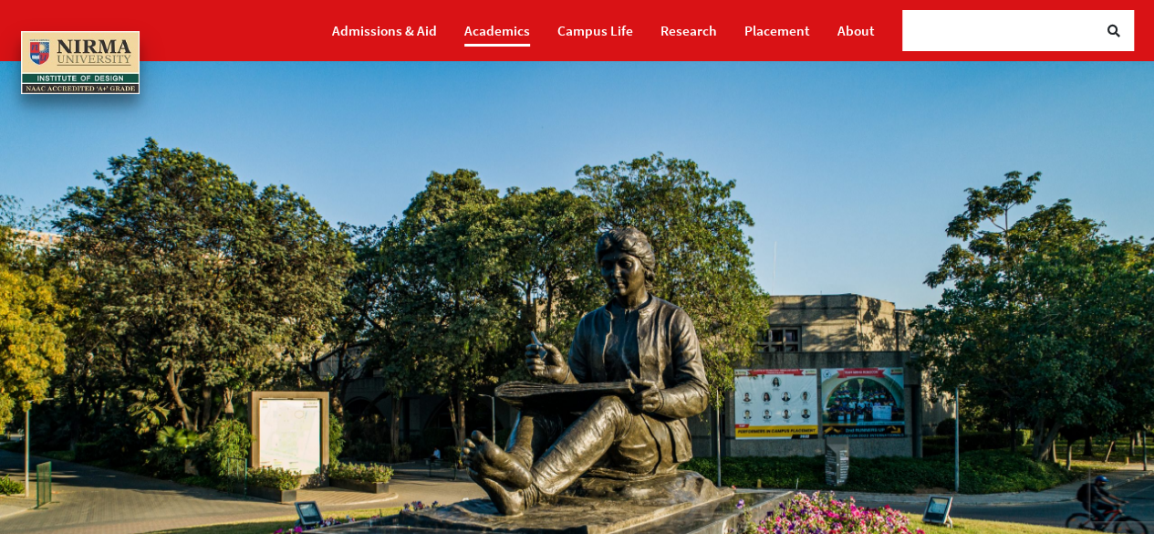
click at [513, 31] on link "Academics" at bounding box center [497, 31] width 66 height 32
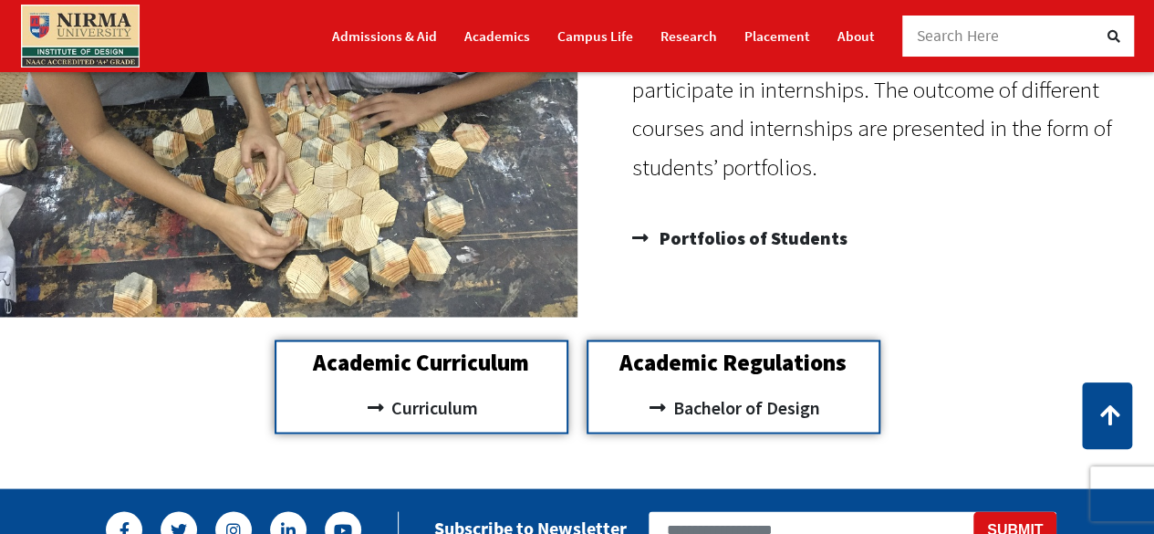
scroll to position [97, 0]
